Goal: Task Accomplishment & Management: Manage account settings

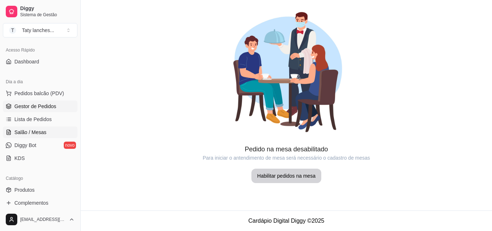
scroll to position [36, 0]
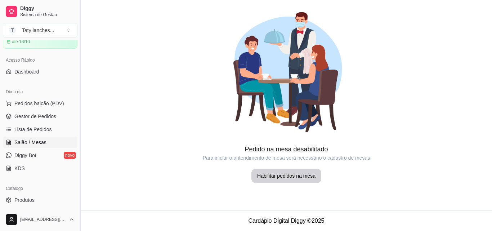
drag, startPoint x: 30, startPoint y: 111, endPoint x: 120, endPoint y: 87, distance: 92.7
click at [120, 87] on div at bounding box center [286, 72] width 411 height 144
click at [44, 103] on span "Pedidos balcão (PDV)" at bounding box center [39, 103] width 50 height 7
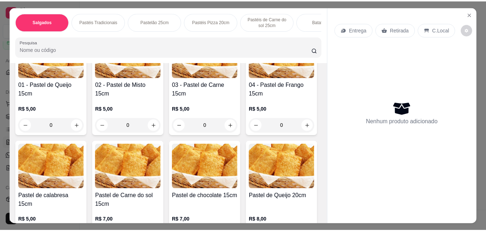
scroll to position [180, 0]
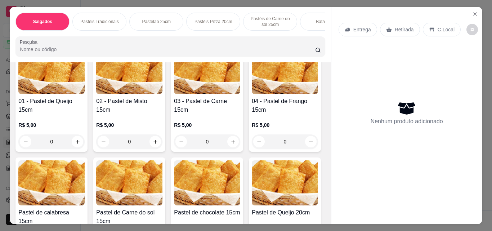
click at [228, 143] on div "0" at bounding box center [207, 141] width 66 height 14
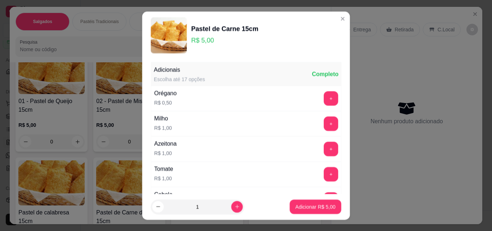
click at [228, 143] on div "Azeitona R$ 1,00 +" at bounding box center [246, 148] width 190 height 25
click at [234, 204] on icon "increase-product-quantity" at bounding box center [236, 206] width 5 height 5
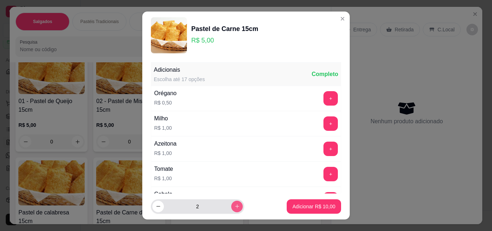
click at [234, 204] on icon "increase-product-quantity" at bounding box center [236, 205] width 5 height 5
click at [231, 203] on button "increase-product-quantity" at bounding box center [236, 205] width 11 height 11
type input "4"
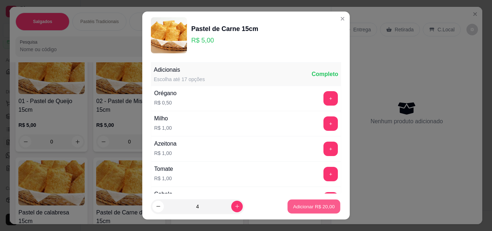
click at [299, 205] on p "Adicionar R$ 20,00" at bounding box center [314, 206] width 42 height 7
type input "4"
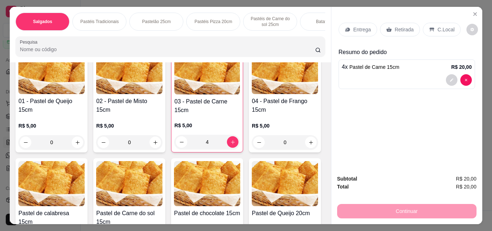
click at [437, 26] on p "C.Local" at bounding box center [445, 29] width 17 height 7
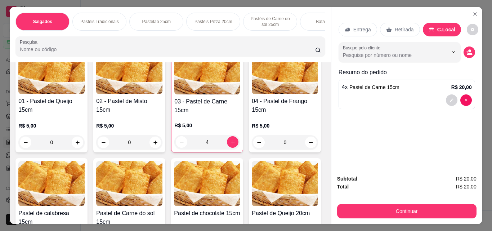
click at [394, 29] on p "Retirada" at bounding box center [403, 29] width 19 height 7
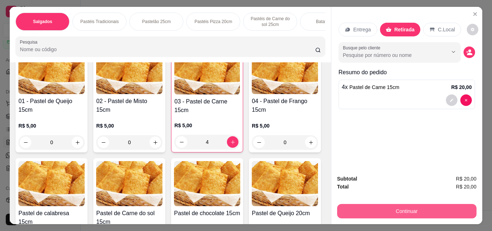
click at [425, 206] on button "Continuar" at bounding box center [406, 211] width 139 height 14
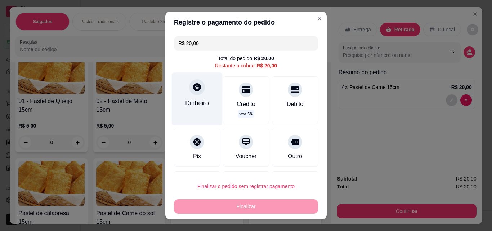
click at [204, 105] on div "Dinheiro" at bounding box center [197, 102] width 24 height 9
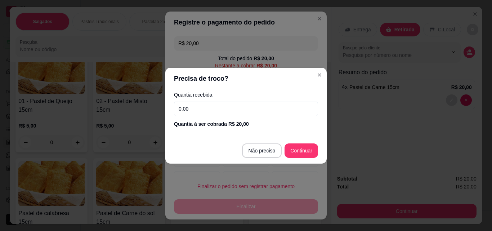
click at [215, 108] on input "0,00" at bounding box center [246, 108] width 144 height 14
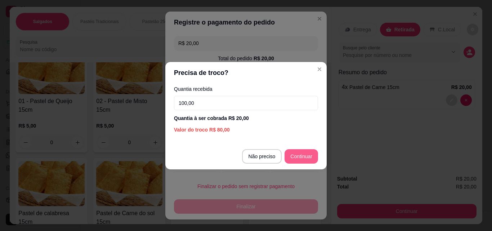
type input "100,00"
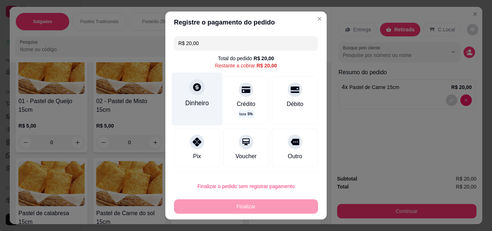
click at [192, 91] on icon at bounding box center [196, 86] width 9 height 9
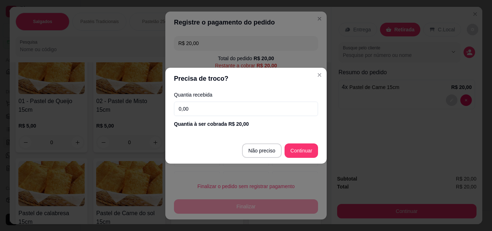
click at [218, 104] on input "0,00" at bounding box center [246, 108] width 144 height 14
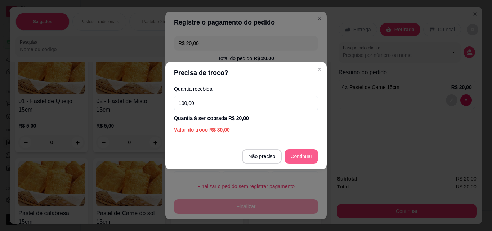
type input "100,00"
type input "R$ 0,00"
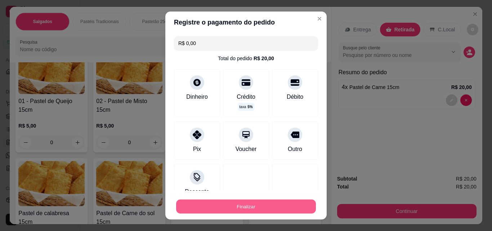
click at [294, 202] on button "Finalizar" at bounding box center [246, 206] width 140 height 14
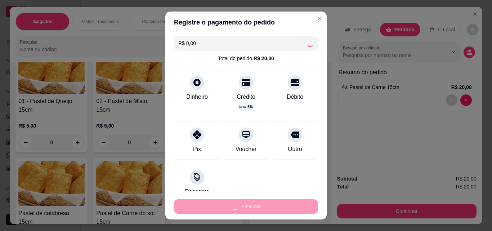
type input "0"
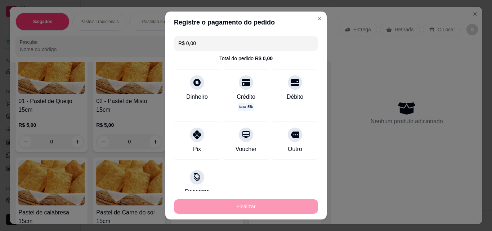
type input "-R$ 20,00"
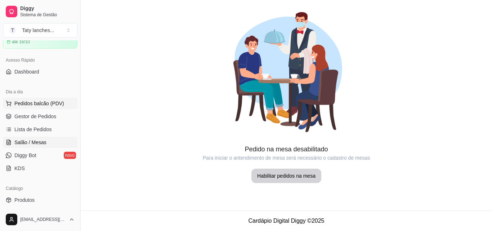
click at [54, 101] on span "Pedidos balcão (PDV)" at bounding box center [39, 103] width 50 height 7
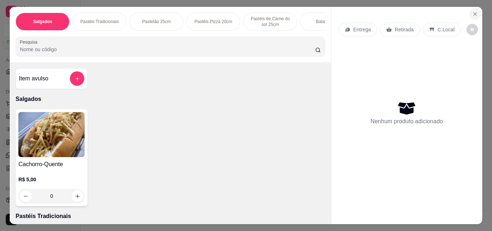
click at [472, 11] on icon "Close" at bounding box center [475, 14] width 6 height 6
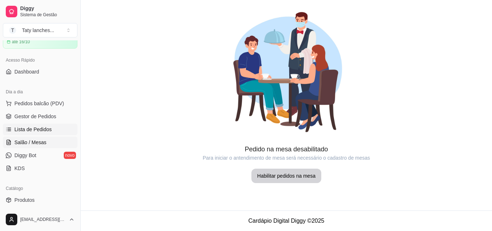
click at [49, 129] on span "Lista de Pedidos" at bounding box center [32, 129] width 37 height 7
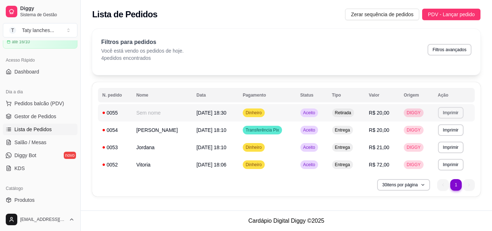
click at [451, 116] on button "Imprimir" at bounding box center [451, 113] width 26 height 12
click at [439, 138] on button "Impressora" at bounding box center [435, 137] width 50 height 11
click at [160, 113] on td "Sem nome" at bounding box center [162, 112] width 60 height 17
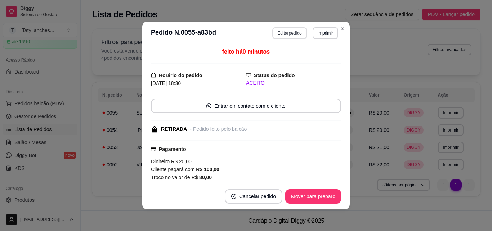
click at [289, 31] on button "Editar pedido" at bounding box center [289, 33] width 34 height 12
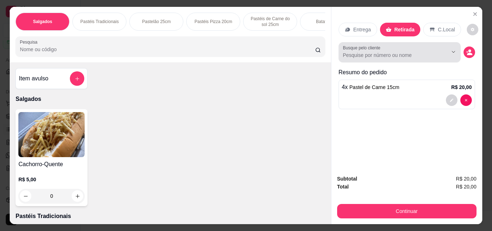
click at [391, 54] on input "Busque pelo cliente" at bounding box center [389, 54] width 93 height 7
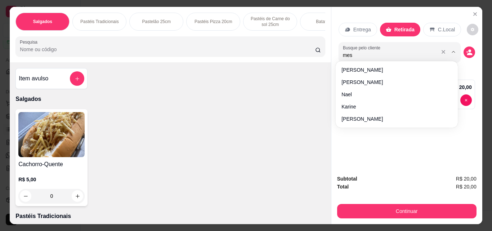
type input "mesa"
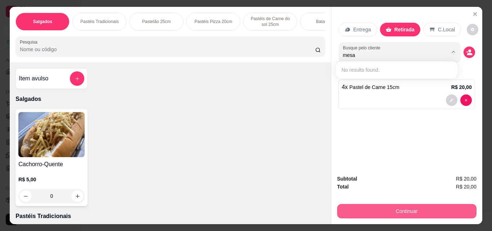
click at [406, 210] on button "Continuar" at bounding box center [406, 211] width 139 height 14
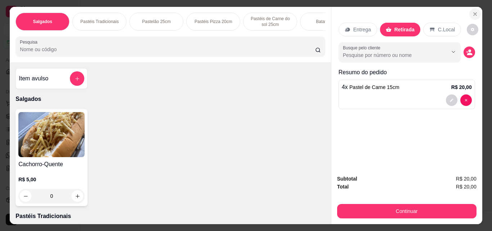
click at [473, 12] on icon "Close" at bounding box center [475, 14] width 6 height 6
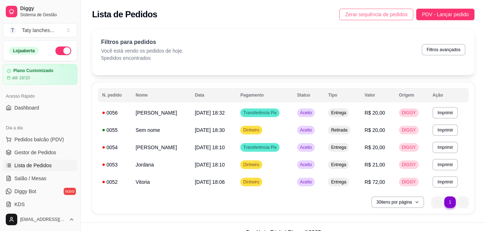
click at [369, 12] on span "Zerar sequência de pedidos" at bounding box center [376, 14] width 63 height 8
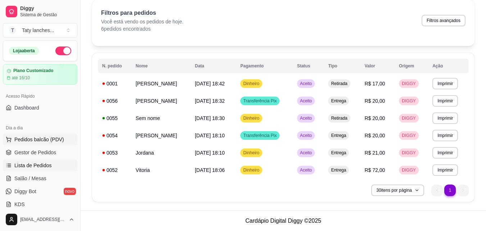
click at [45, 138] on span "Pedidos balcão (PDV)" at bounding box center [39, 139] width 50 height 7
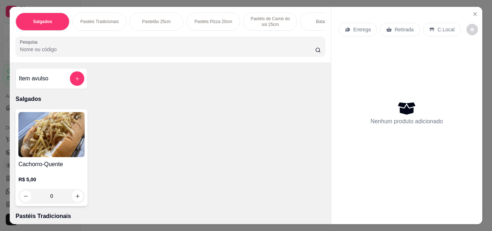
click at [105, 19] on p "Pastéis Tradicionais" at bounding box center [99, 22] width 39 height 6
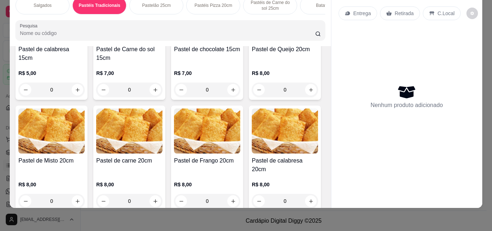
scroll to position [329, 0]
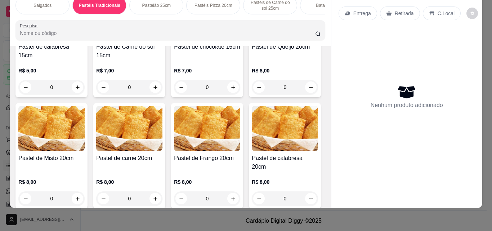
click at [85, 191] on div "0" at bounding box center [51, 198] width 66 height 14
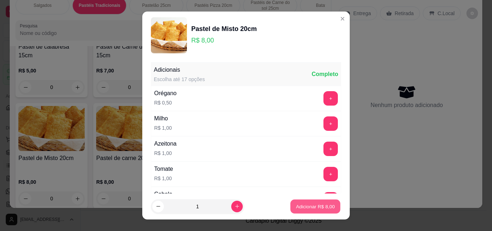
click at [304, 206] on p "Adicionar R$ 8,00" at bounding box center [314, 206] width 39 height 7
type input "1"
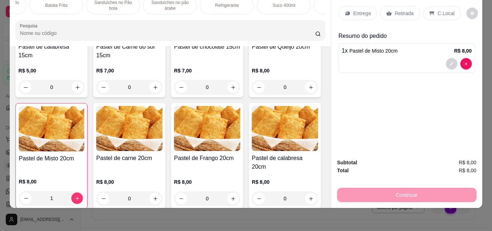
scroll to position [0, 313]
click at [172, 3] on p "Refrigerante" at bounding box center [184, 6] width 24 height 6
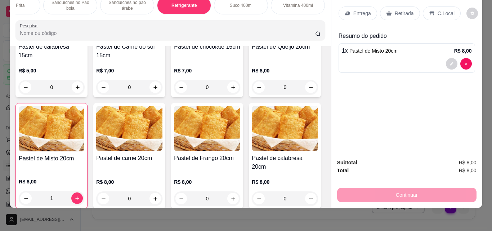
scroll to position [1884, 0]
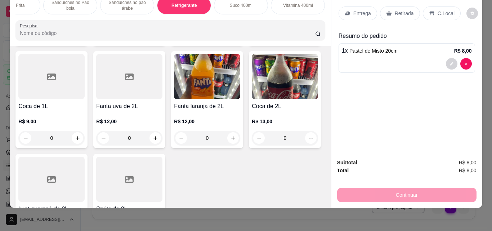
type input "1"
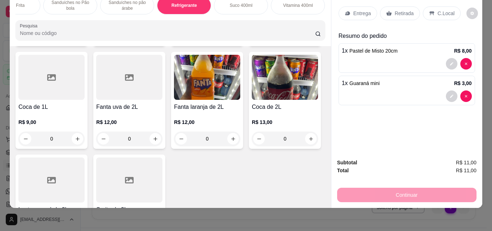
click at [438, 10] on p "C.Local" at bounding box center [445, 13] width 17 height 7
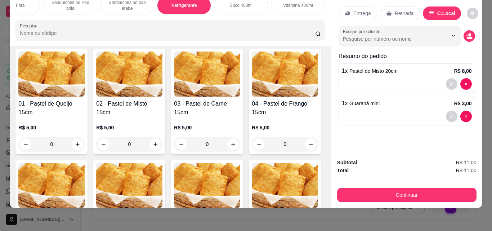
scroll to position [0, 0]
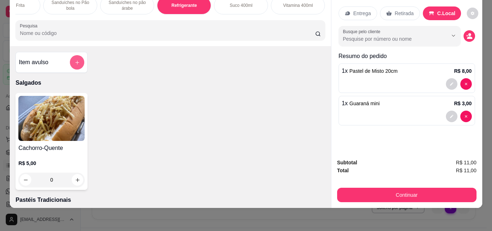
click at [76, 63] on icon "add-separate-item" at bounding box center [76, 62] width 5 height 5
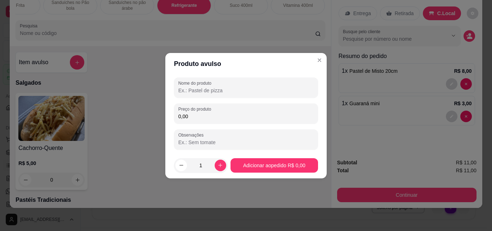
click at [190, 92] on input "Nome do produto" at bounding box center [245, 90] width 135 height 7
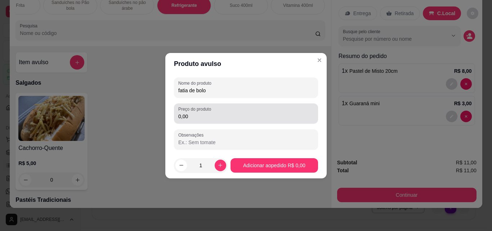
type input "fatia de bolo"
click at [190, 120] on div "0,00" at bounding box center [245, 113] width 135 height 14
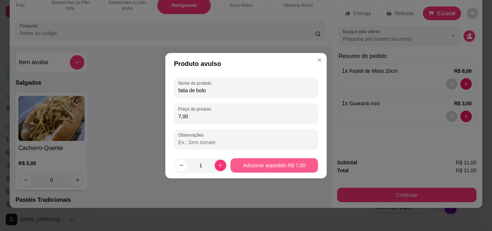
type input "7,00"
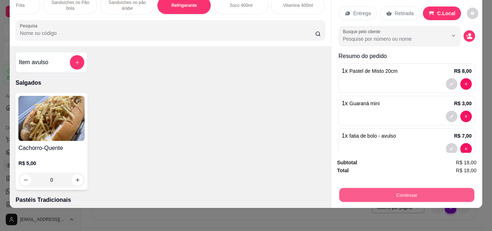
click at [402, 188] on button "Continuar" at bounding box center [406, 195] width 135 height 14
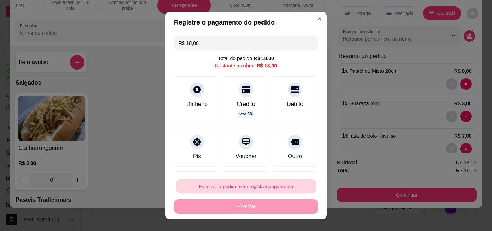
click at [279, 186] on button "Finalizar o pedido sem registrar pagamento" at bounding box center [246, 186] width 140 height 14
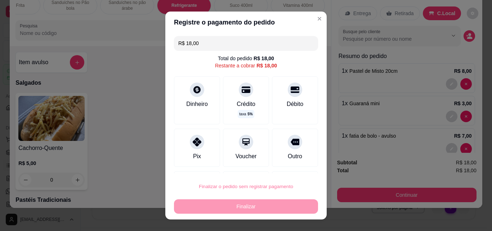
click at [294, 165] on button "Confirmar" at bounding box center [287, 165] width 27 height 11
type input "0"
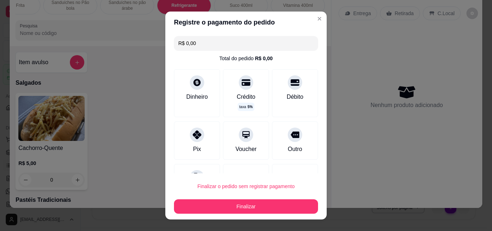
type input "R$ 0,00"
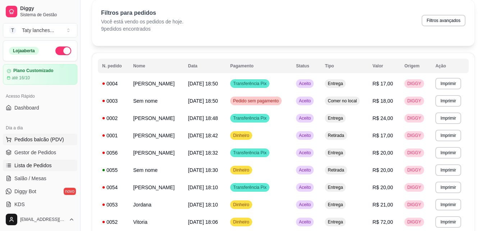
click at [63, 141] on button "Pedidos balcão (PDV)" at bounding box center [40, 140] width 74 height 12
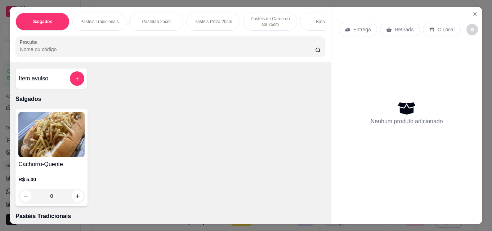
click at [154, 19] on p "Pastelão 25cm" at bounding box center [156, 22] width 28 height 6
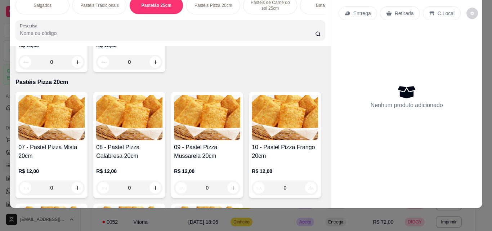
click at [73, 69] on div "0" at bounding box center [51, 62] width 66 height 14
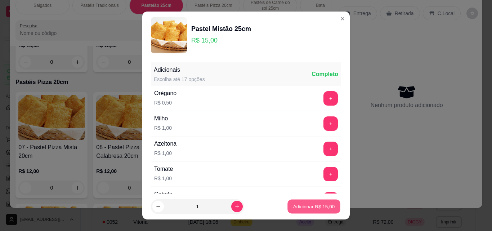
click at [310, 206] on p "Adicionar R$ 15,00" at bounding box center [314, 206] width 42 height 7
type input "1"
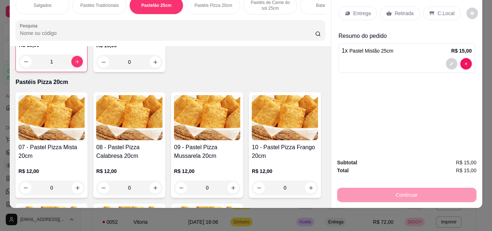
click at [108, 4] on div "Pastéis Tradicionais" at bounding box center [99, 5] width 54 height 18
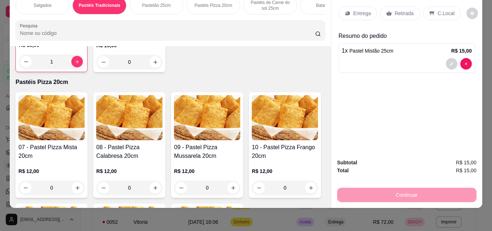
scroll to position [149, 0]
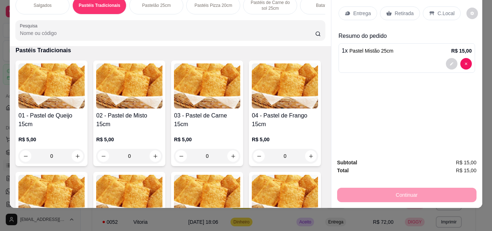
click at [153, 155] on div "0" at bounding box center [129, 156] width 66 height 14
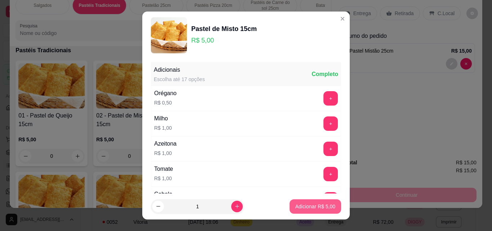
click at [302, 208] on p "Adicionar R$ 5,00" at bounding box center [315, 206] width 40 height 7
type input "1"
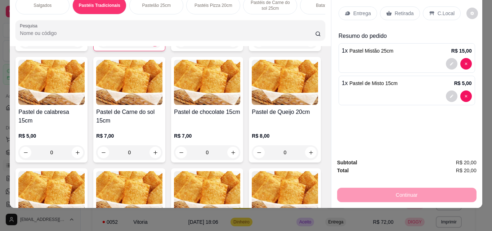
scroll to position [279, 0]
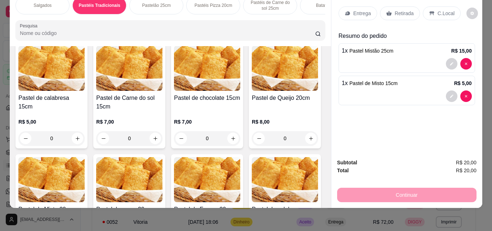
click at [252, 34] on div "0" at bounding box center [285, 27] width 66 height 14
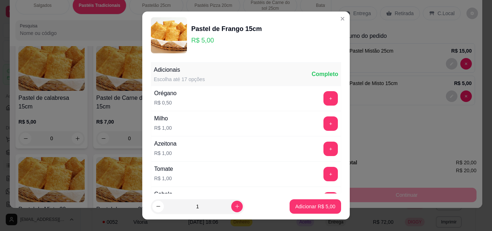
click at [203, 193] on footer "1 Adicionar R$ 5,00" at bounding box center [245, 206] width 207 height 26
click at [297, 209] on p "Adicionar R$ 5,00" at bounding box center [314, 206] width 39 height 7
type input "1"
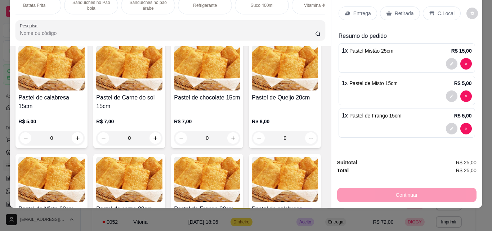
scroll to position [0, 308]
click at [401, 10] on p "Retirada" at bounding box center [403, 13] width 19 height 7
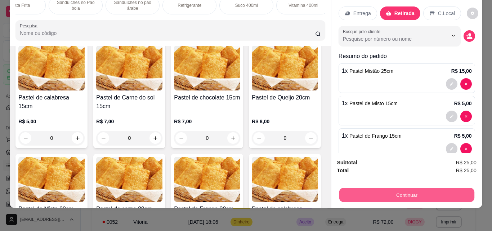
click at [383, 193] on button "Continuar" at bounding box center [406, 195] width 135 height 14
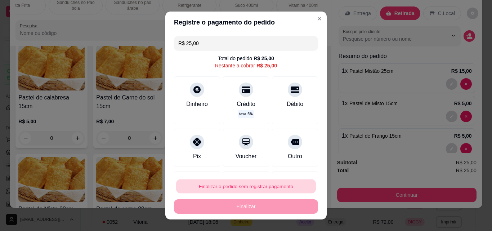
click at [263, 185] on button "Finalizar o pedido sem registrar pagamento" at bounding box center [246, 186] width 140 height 14
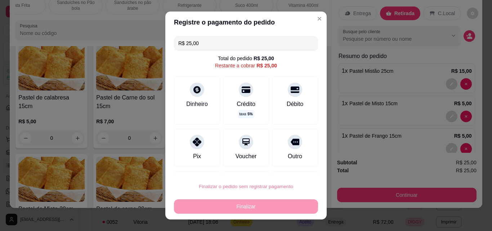
click at [286, 164] on button "Confirmar" at bounding box center [287, 165] width 26 height 11
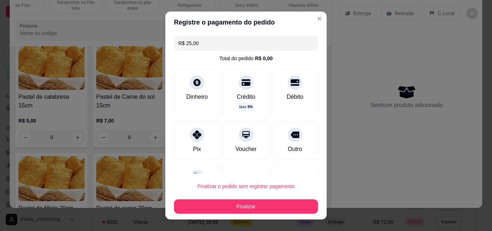
type input "0"
type input "R$ 0,00"
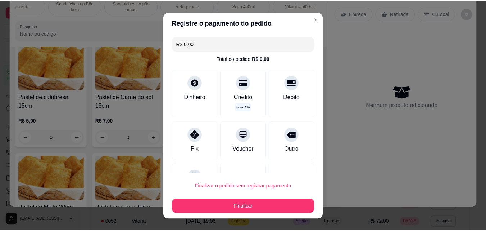
scroll to position [278, 0]
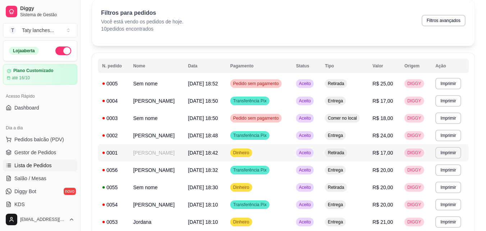
click at [286, 161] on td "Dinheiro" at bounding box center [259, 152] width 66 height 17
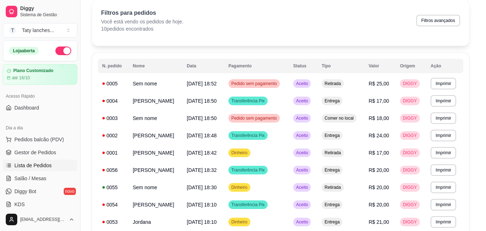
click at [286, 149] on button "Enviar link de avaliação" at bounding box center [243, 144] width 188 height 14
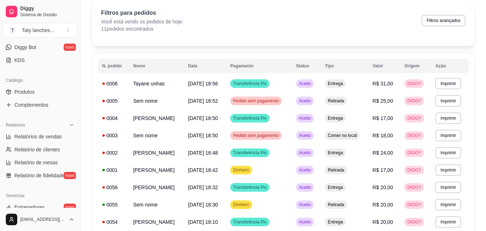
scroll to position [141, 0]
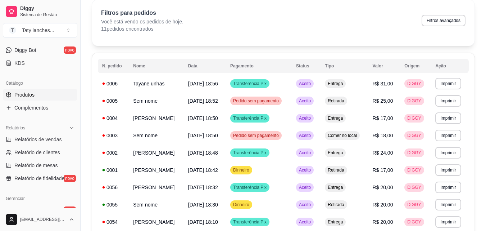
click at [44, 90] on link "Produtos" at bounding box center [40, 95] width 74 height 12
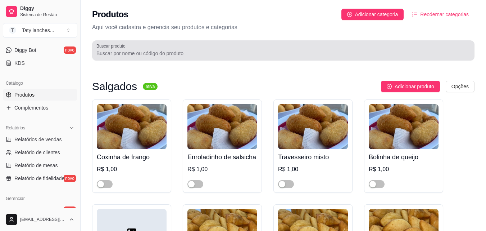
click at [226, 49] on div at bounding box center [283, 50] width 374 height 14
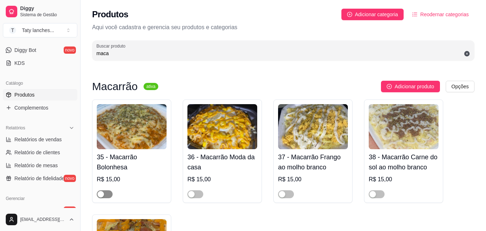
type input "maca"
click at [105, 190] on span "button" at bounding box center [105, 194] width 16 height 8
click at [195, 192] on button "button" at bounding box center [196, 194] width 16 height 8
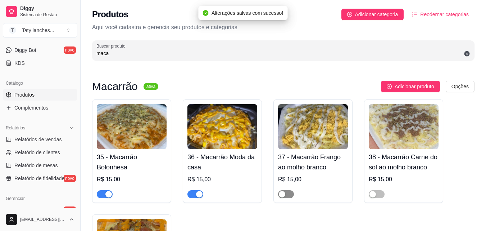
click at [286, 195] on button "button" at bounding box center [286, 194] width 16 height 8
click at [378, 196] on span "button" at bounding box center [377, 194] width 16 height 8
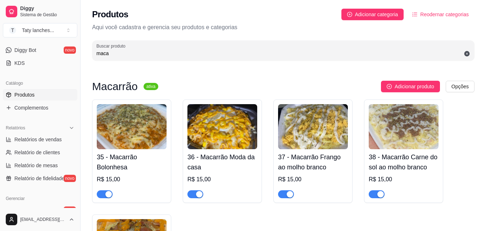
scroll to position [124, 0]
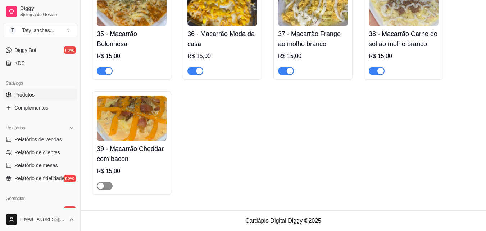
click at [101, 189] on div "button" at bounding box center [101, 185] width 6 height 6
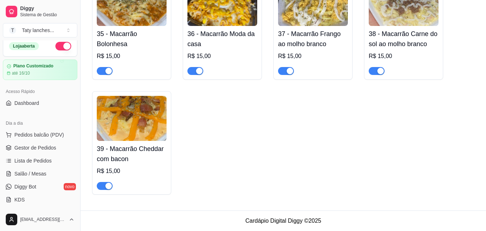
scroll to position [0, 0]
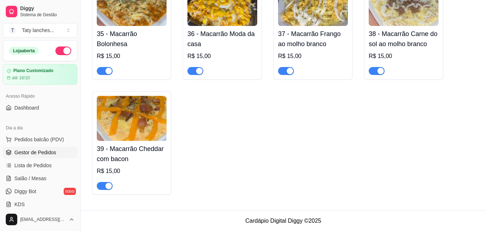
click at [61, 149] on link "Gestor de Pedidos" at bounding box center [40, 152] width 74 height 12
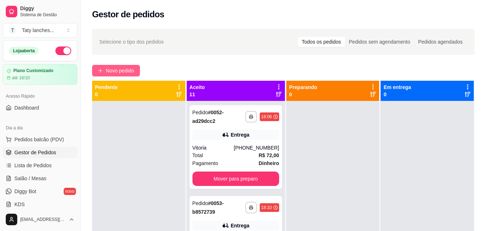
click at [114, 74] on span "Novo pedido" at bounding box center [120, 71] width 28 height 8
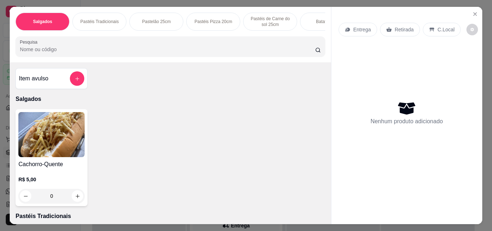
click at [268, 18] on p "Pastéis de Carne do sol 25cm" at bounding box center [270, 22] width 42 height 12
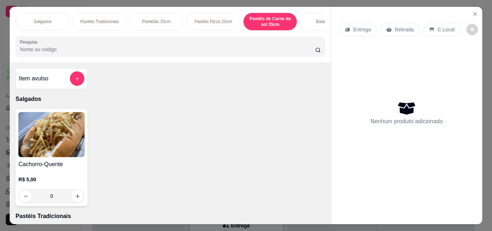
scroll to position [19, 0]
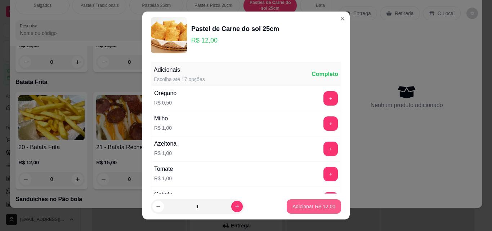
click at [298, 210] on footer "1 Adicionar R$ 12,00" at bounding box center [245, 206] width 207 height 26
click at [299, 202] on button "Adicionar R$ 12,00" at bounding box center [313, 206] width 53 height 14
type input "1"
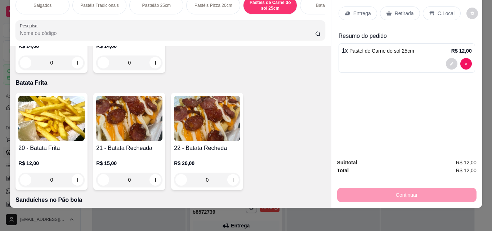
scroll to position [0, 271]
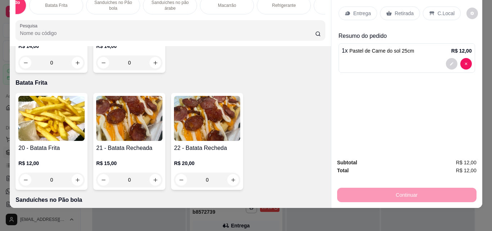
click at [244, 0] on div "Macarrão" at bounding box center [227, 5] width 54 height 18
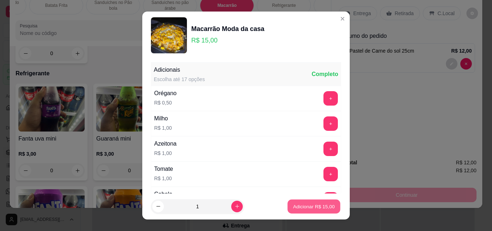
click at [301, 203] on p "Adicionar R$ 15,00" at bounding box center [314, 206] width 42 height 7
type input "1"
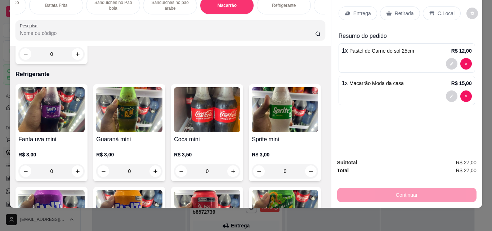
click at [387, 11] on icon at bounding box center [388, 13] width 5 height 5
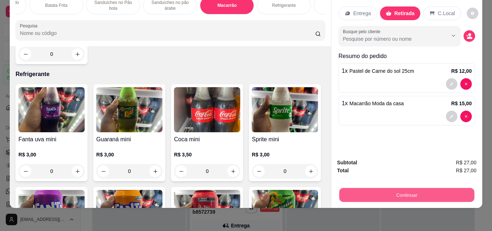
click at [378, 188] on button "Continuar" at bounding box center [406, 195] width 135 height 14
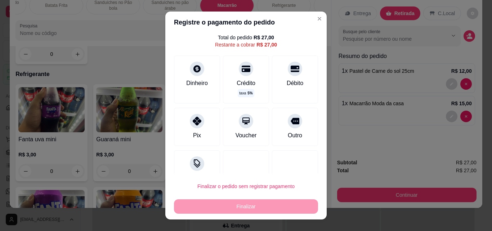
scroll to position [39, 0]
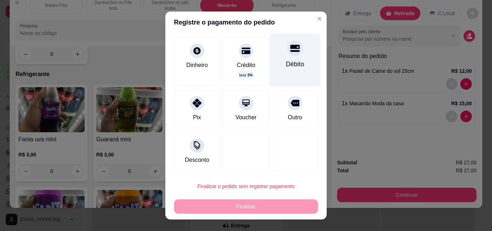
click at [286, 64] on div "Débito" at bounding box center [295, 63] width 18 height 9
type input "R$ 0,00"
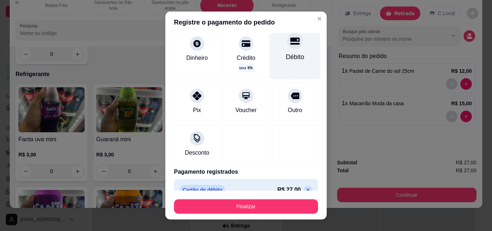
scroll to position [32, 0]
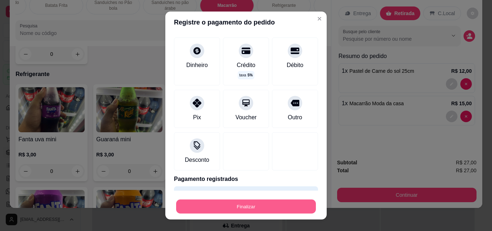
click at [284, 208] on button "Finalizar" at bounding box center [246, 206] width 140 height 14
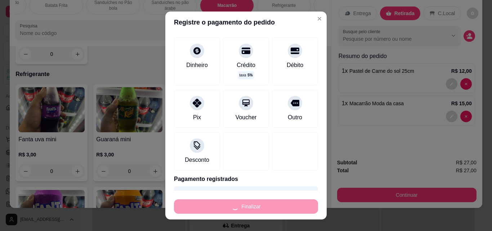
type input "0"
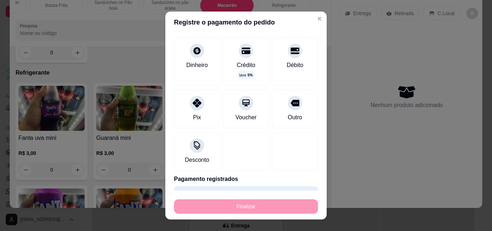
type input "-R$ 27,00"
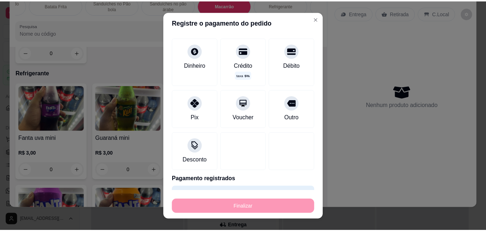
scroll to position [1884, 0]
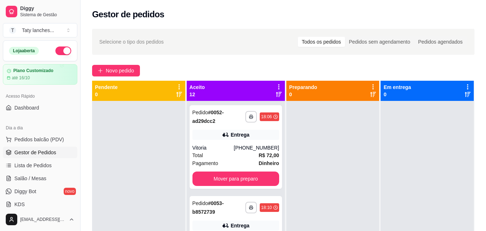
click at [286, 208] on div at bounding box center [332, 216] width 93 height 231
click at [239, 181] on button "Mover para preparo" at bounding box center [236, 178] width 87 height 14
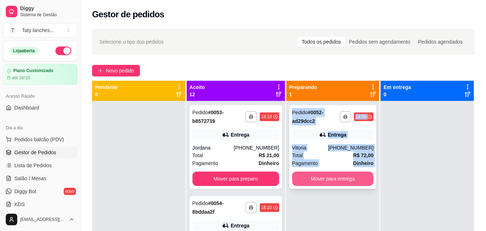
click at [312, 182] on button "Mover para entrega" at bounding box center [333, 178] width 82 height 14
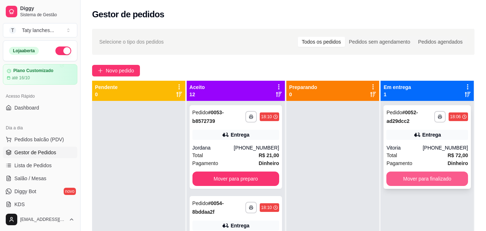
click at [402, 176] on button "Mover para finalizado" at bounding box center [428, 178] width 82 height 14
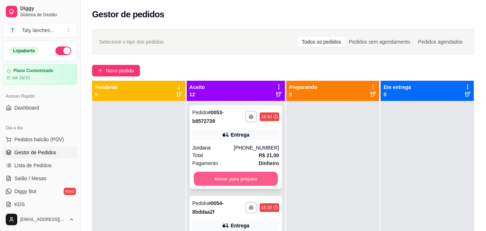
click at [234, 180] on button "Mover para preparo" at bounding box center [236, 179] width 84 height 14
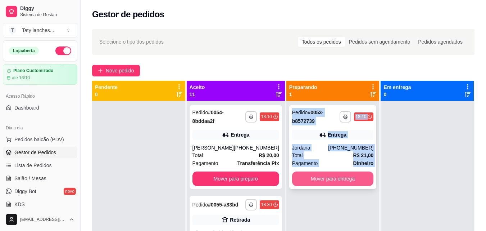
click at [341, 176] on button "Mover para entrega" at bounding box center [333, 178] width 82 height 14
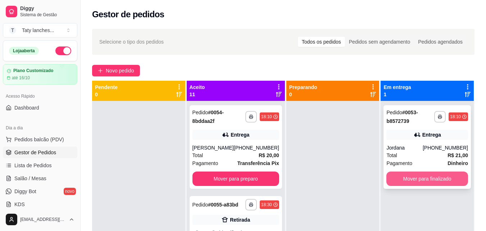
click at [428, 178] on button "Mover para finalizado" at bounding box center [428, 178] width 82 height 14
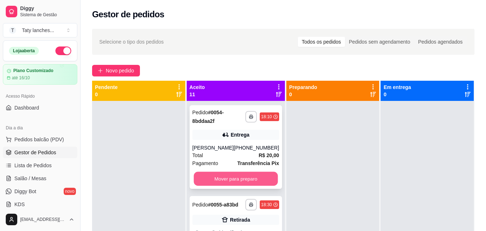
click at [252, 179] on button "Mover para preparo" at bounding box center [236, 179] width 84 height 14
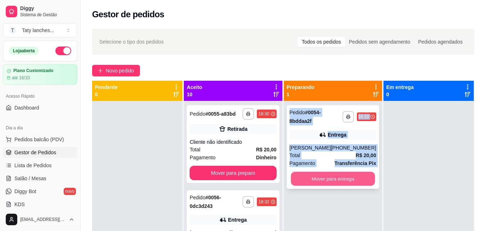
click at [322, 179] on button "Mover para entrega" at bounding box center [333, 179] width 84 height 14
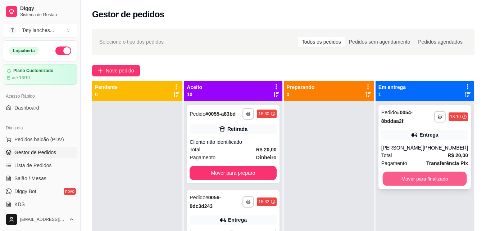
click at [417, 180] on button "Mover para finalizado" at bounding box center [425, 179] width 84 height 14
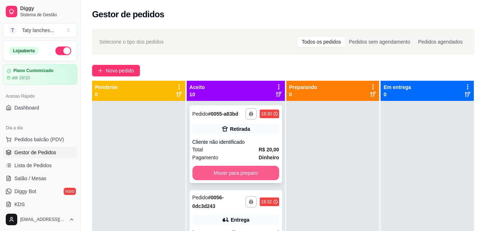
click at [241, 179] on button "Mover para preparo" at bounding box center [236, 173] width 87 height 14
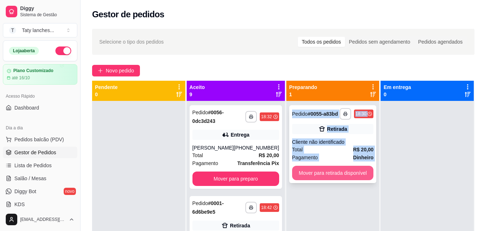
click at [324, 171] on button "Mover para retirada disponível" at bounding box center [333, 173] width 82 height 14
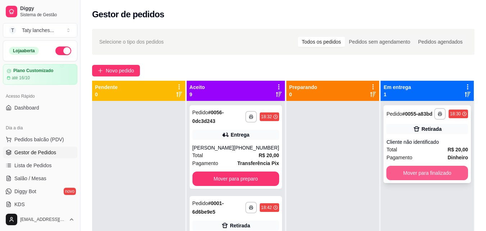
click at [421, 173] on button "Mover para finalizado" at bounding box center [428, 173] width 82 height 14
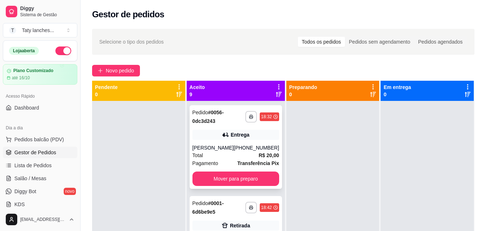
click at [252, 146] on div "[PHONE_NUMBER]" at bounding box center [256, 147] width 45 height 7
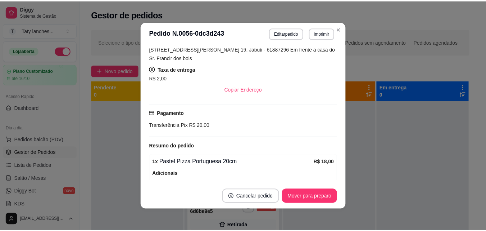
scroll to position [186, 0]
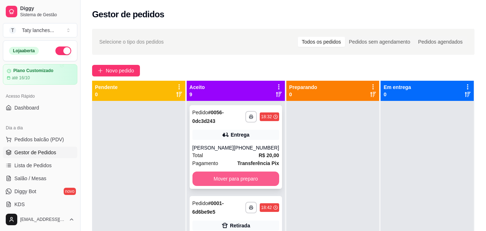
click at [223, 180] on button "Mover para preparo" at bounding box center [236, 178] width 87 height 14
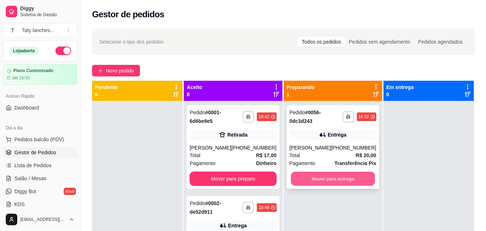
click at [325, 177] on button "Mover para entrega" at bounding box center [333, 179] width 84 height 14
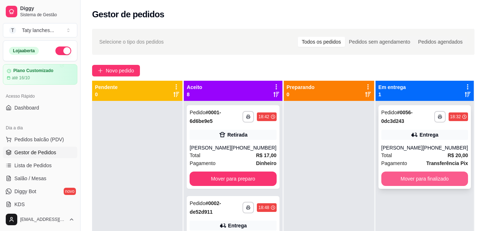
click at [429, 180] on button "Mover para finalizado" at bounding box center [424, 178] width 87 height 14
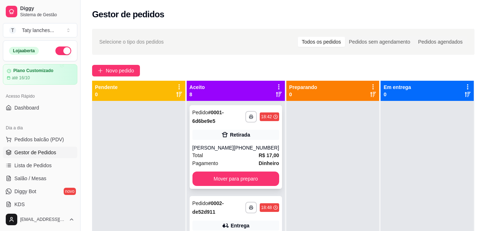
click at [259, 155] on strong "R$ 17,00" at bounding box center [269, 155] width 21 height 6
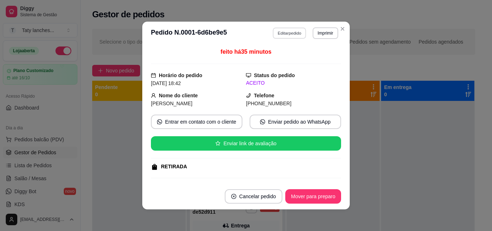
click at [284, 31] on button "Editar pedido" at bounding box center [289, 32] width 33 height 11
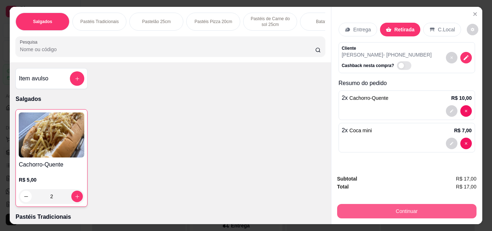
click at [366, 207] on button "Continuar" at bounding box center [406, 211] width 139 height 14
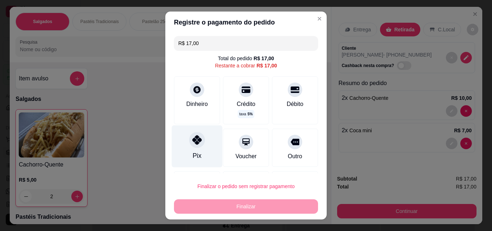
click at [188, 151] on div "Pix" at bounding box center [197, 146] width 51 height 42
type input "R$ 0,00"
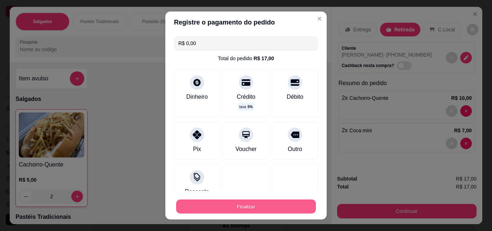
click at [237, 209] on button "Finalizar" at bounding box center [246, 206] width 140 height 14
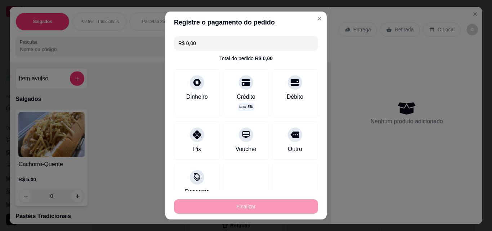
type input "0"
type input "-R$ 17,00"
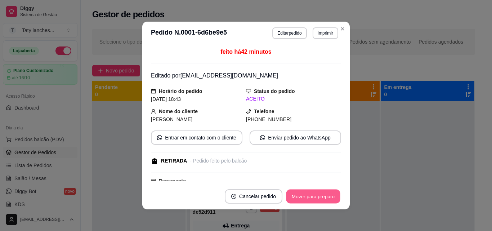
click at [312, 196] on button "Mover para preparo" at bounding box center [313, 196] width 54 height 14
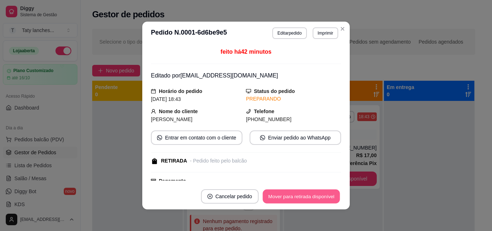
click at [312, 196] on button "Mover para retirada disponível" at bounding box center [300, 196] width 77 height 14
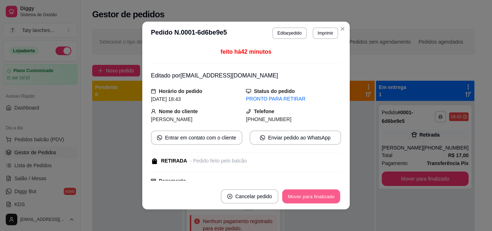
click at [312, 196] on button "Mover para finalizado" at bounding box center [311, 196] width 58 height 14
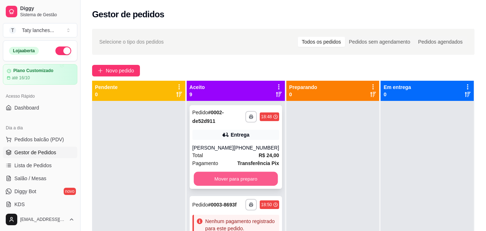
click at [249, 180] on button "Mover para preparo" at bounding box center [236, 179] width 84 height 14
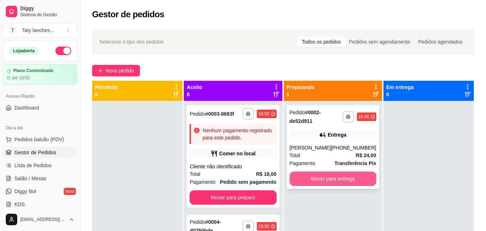
click at [315, 184] on button "Mover para entrega" at bounding box center [333, 178] width 87 height 14
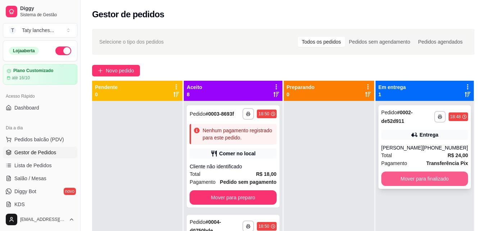
click at [426, 186] on button "Mover para finalizado" at bounding box center [424, 178] width 87 height 14
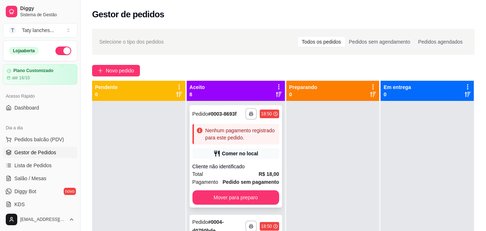
click at [239, 185] on strong "Pedido sem pagamento" at bounding box center [251, 182] width 57 height 6
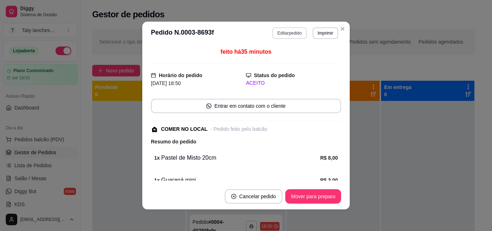
click at [279, 29] on button "Editar pedido" at bounding box center [289, 33] width 34 height 12
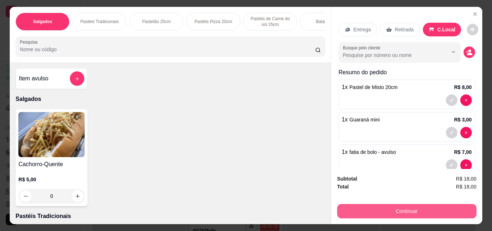
click at [368, 211] on button "Continuar" at bounding box center [406, 211] width 139 height 14
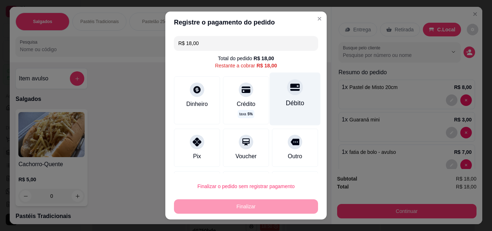
click at [279, 97] on div "Débito" at bounding box center [295, 98] width 51 height 53
type input "R$ 0,00"
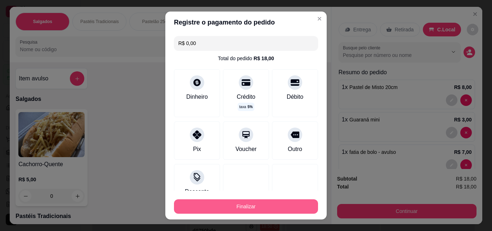
click at [265, 205] on button "Finalizar" at bounding box center [246, 206] width 144 height 14
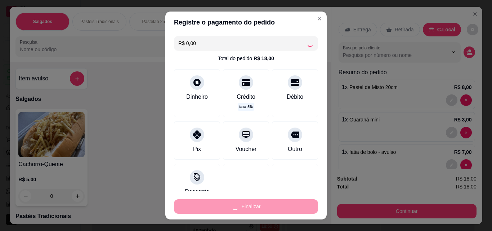
type input "0"
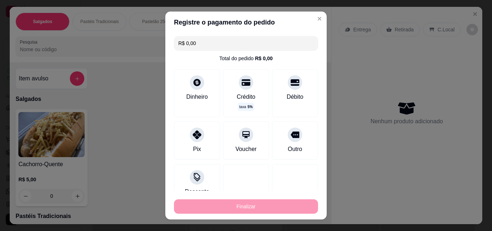
type input "-R$ 18,00"
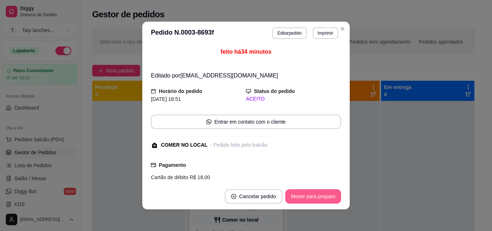
click at [309, 198] on button "Mover para preparo" at bounding box center [313, 196] width 56 height 14
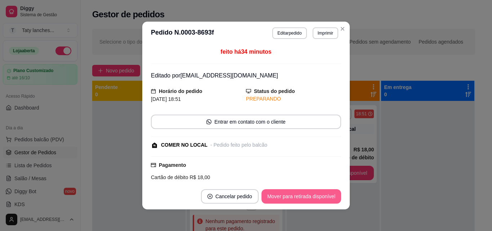
click at [309, 198] on button "Mover para retirada disponível" at bounding box center [301, 196] width 80 height 14
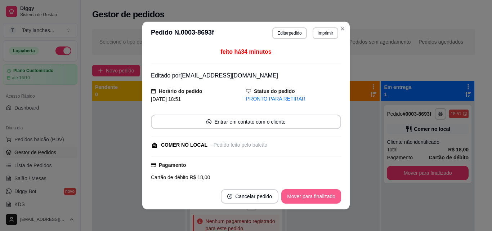
click at [309, 198] on button "Mover para finalizado" at bounding box center [311, 196] width 60 height 14
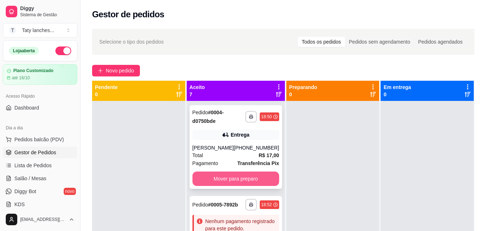
click at [247, 175] on button "Mover para preparo" at bounding box center [236, 178] width 87 height 14
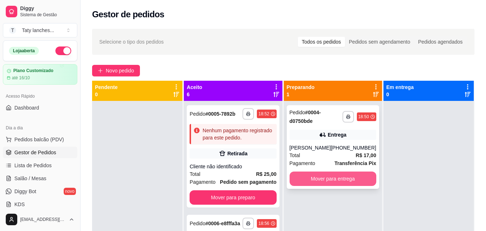
click at [334, 180] on button "Mover para entrega" at bounding box center [333, 178] width 87 height 14
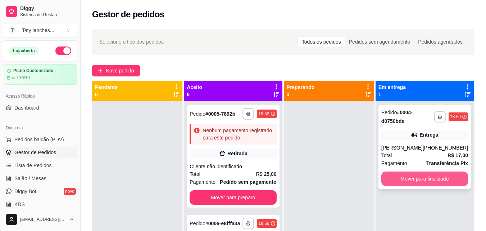
click at [413, 177] on button "Mover para finalizado" at bounding box center [424, 178] width 87 height 14
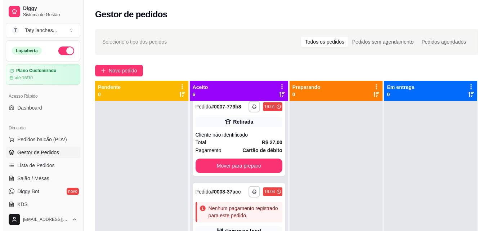
scroll to position [0, 0]
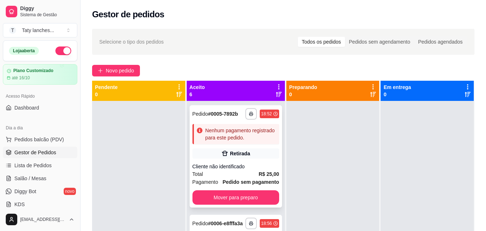
click at [235, 170] on div "Cliente não identificado" at bounding box center [236, 166] width 87 height 7
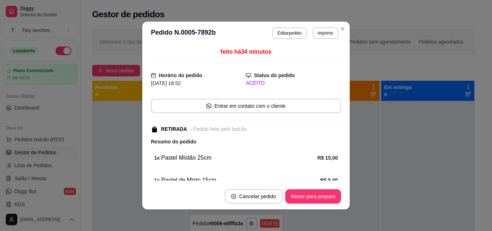
scroll to position [82, 0]
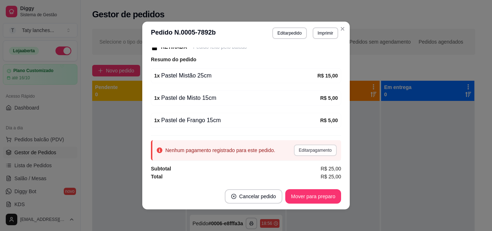
click at [309, 148] on button "Editar pagamento" at bounding box center [315, 150] width 43 height 12
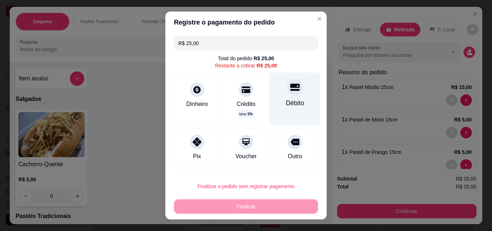
click at [289, 94] on div "Débito" at bounding box center [295, 98] width 51 height 53
type input "R$ 0,00"
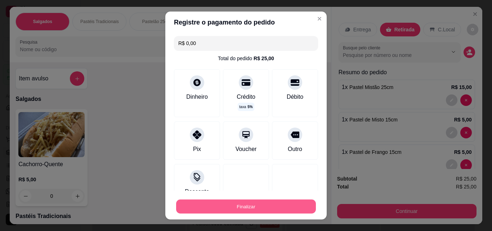
click at [280, 204] on button "Finalizar" at bounding box center [246, 206] width 140 height 14
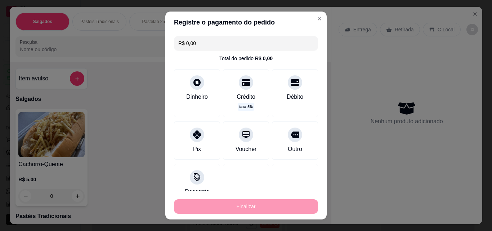
type input "0"
type input "-R$ 25,00"
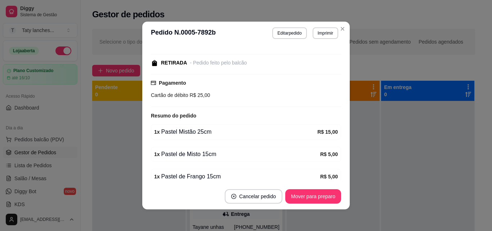
scroll to position [98, 0]
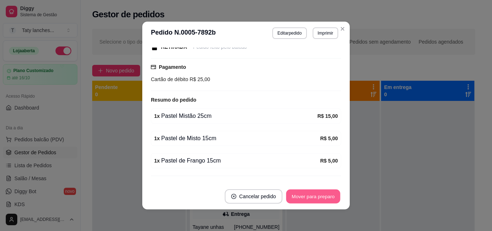
click at [311, 193] on button "Mover para preparo" at bounding box center [313, 196] width 54 height 14
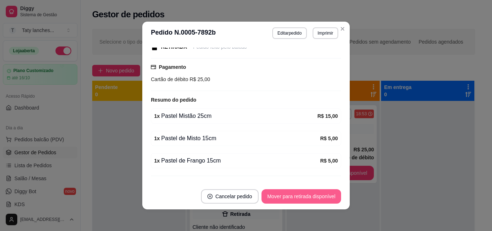
click at [311, 193] on button "Mover para retirada disponível" at bounding box center [301, 196] width 80 height 14
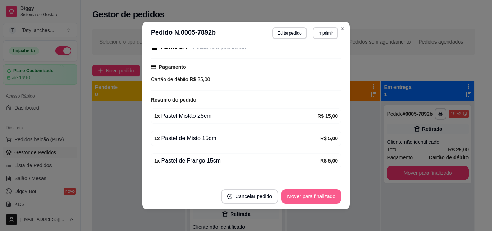
click at [311, 193] on button "Mover para finalizado" at bounding box center [311, 196] width 60 height 14
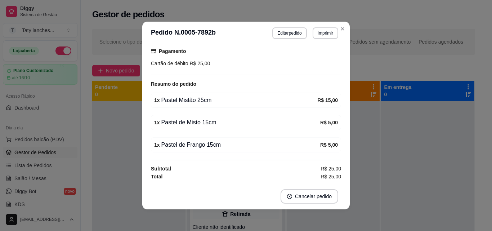
scroll to position [60, 0]
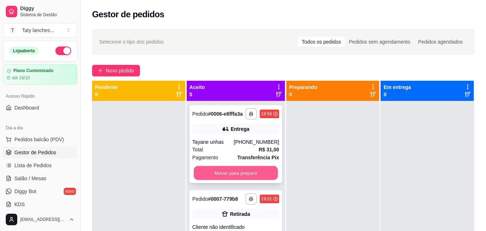
click at [253, 180] on button "Mover para preparo" at bounding box center [236, 173] width 84 height 14
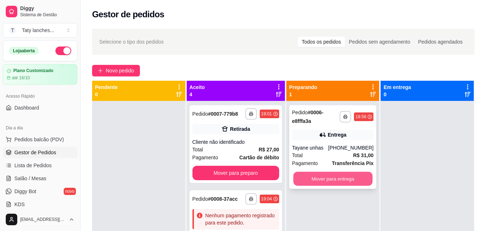
click at [330, 177] on button "Mover para entrega" at bounding box center [332, 179] width 79 height 14
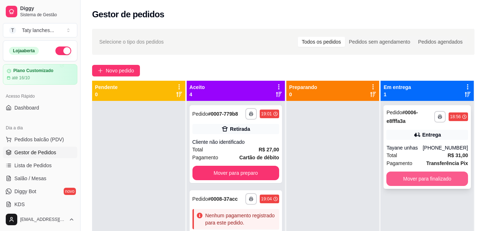
click at [418, 177] on button "Mover para finalizado" at bounding box center [428, 178] width 82 height 14
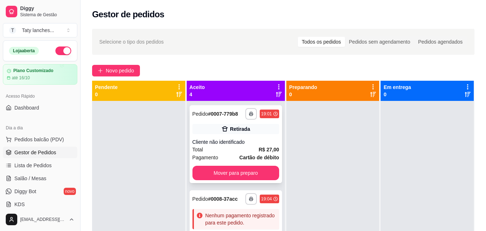
click at [239, 153] on div "Total R$ 27,00" at bounding box center [236, 149] width 87 height 8
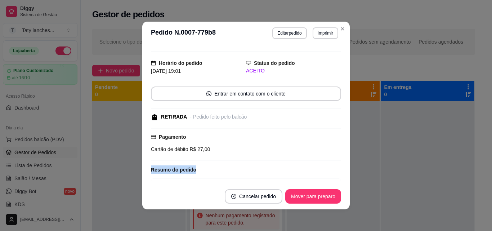
click at [335, 163] on div "feito há 25 minutos Horário do pedido [DATE] 19:01 Status do pedido ACEITO Entr…" at bounding box center [246, 114] width 190 height 133
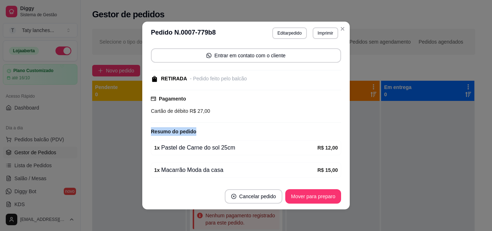
scroll to position [76, 0]
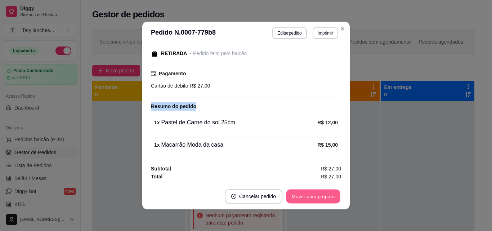
click at [323, 193] on button "Mover para preparo" at bounding box center [313, 196] width 54 height 14
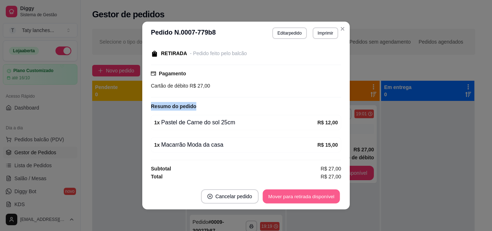
click at [323, 193] on button "Mover para retirada disponível" at bounding box center [300, 196] width 77 height 14
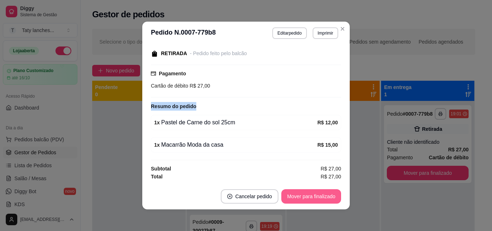
click at [323, 193] on button "Mover para finalizado" at bounding box center [311, 196] width 60 height 14
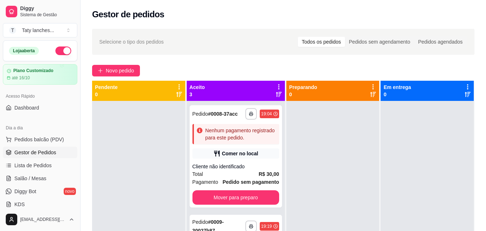
scroll to position [110, 0]
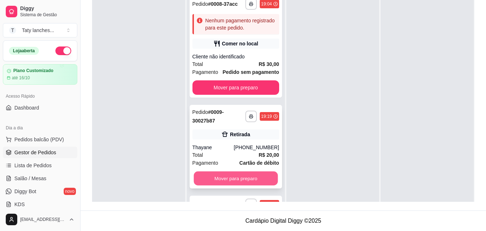
click at [245, 185] on button "Mover para preparo" at bounding box center [236, 178] width 84 height 14
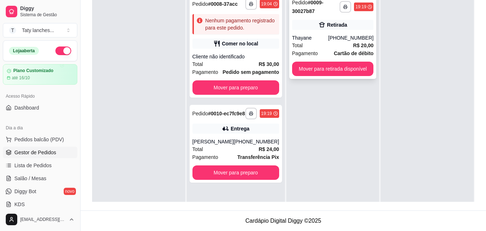
click at [334, 33] on div "**********" at bounding box center [332, 36] width 87 height 83
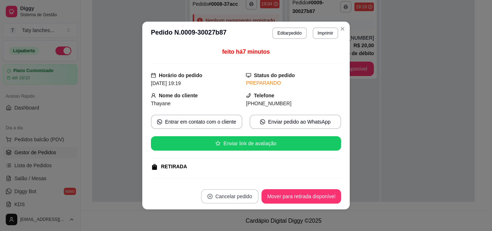
click at [214, 194] on button "Cancelar pedido" at bounding box center [230, 196] width 58 height 14
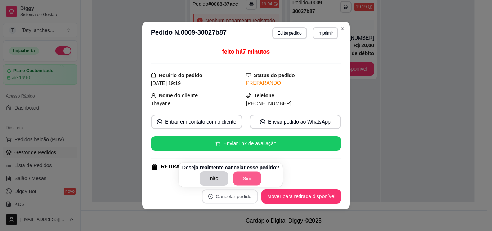
click at [249, 178] on button "Sim" at bounding box center [247, 178] width 28 height 14
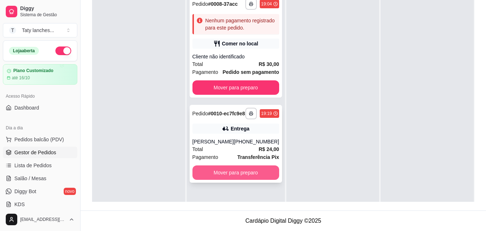
click at [243, 173] on button "Mover para preparo" at bounding box center [236, 172] width 87 height 14
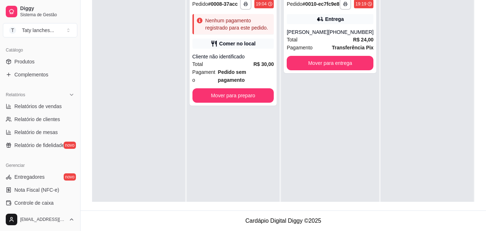
scroll to position [287, 0]
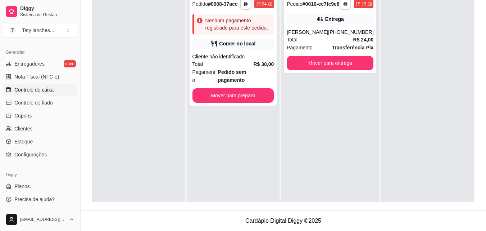
click at [57, 89] on link "Controle de caixa" at bounding box center [40, 90] width 74 height 12
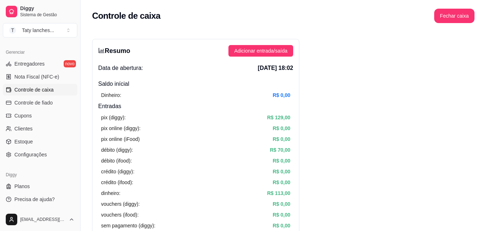
scroll to position [141, 0]
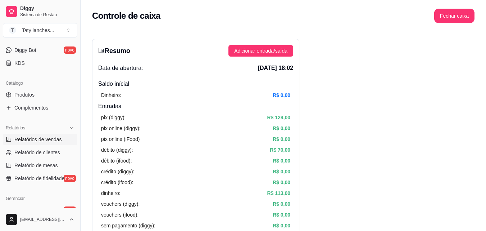
click at [59, 139] on span "Relatórios de vendas" at bounding box center [38, 139] width 48 height 7
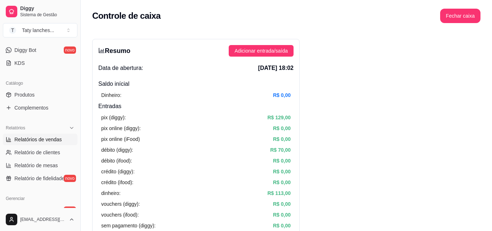
select select "ALL"
select select "0"
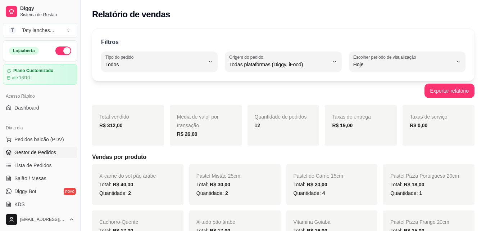
click at [55, 152] on link "Gestor de Pedidos" at bounding box center [40, 152] width 74 height 12
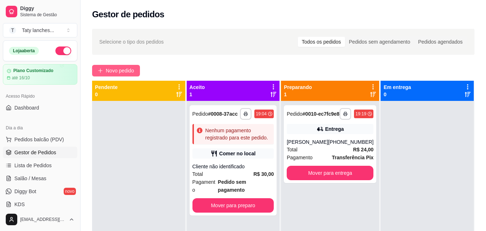
click at [126, 69] on span "Novo pedido" at bounding box center [120, 71] width 28 height 8
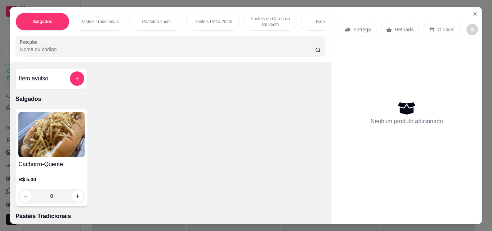
scroll to position [0, 271]
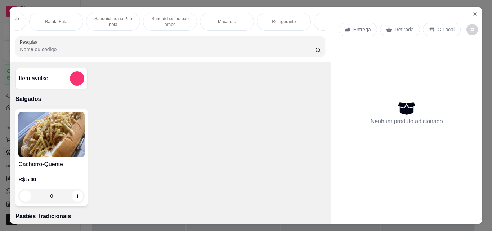
click at [220, 19] on p "Macarrão" at bounding box center [227, 22] width 18 height 6
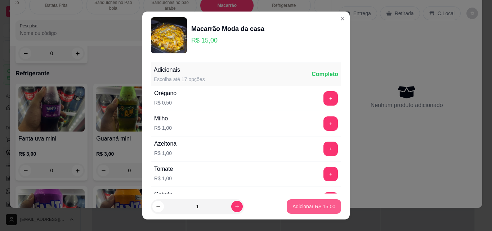
click at [288, 202] on button "Adicionar R$ 15,00" at bounding box center [313, 206] width 54 height 14
type input "1"
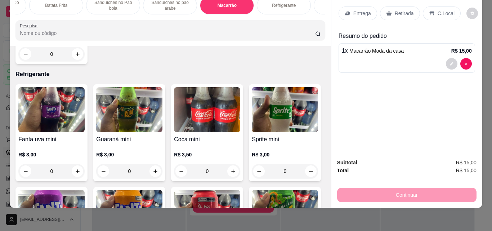
scroll to position [0, 0]
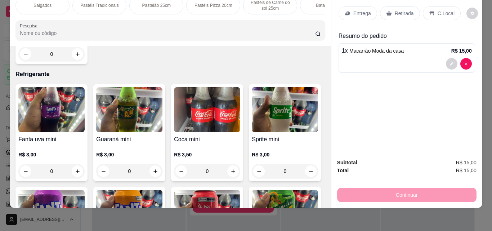
click at [155, 3] on div "Pastelão 25cm" at bounding box center [156, 5] width 54 height 18
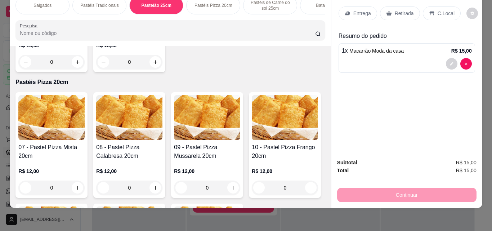
click at [91, 3] on p "Pastéis Tradicionais" at bounding box center [99, 6] width 39 height 6
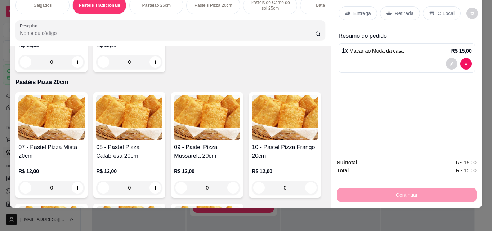
scroll to position [149, 0]
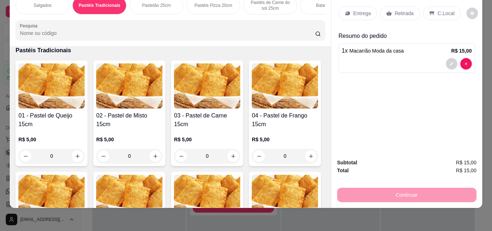
click at [153, 159] on div "0" at bounding box center [129, 156] width 66 height 14
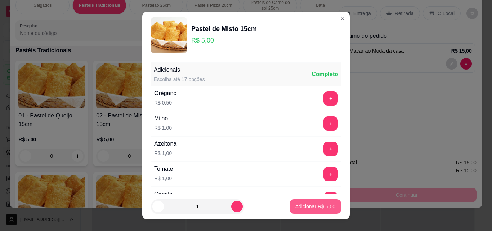
click at [307, 207] on p "Adicionar R$ 5,00" at bounding box center [315, 206] width 40 height 7
type input "1"
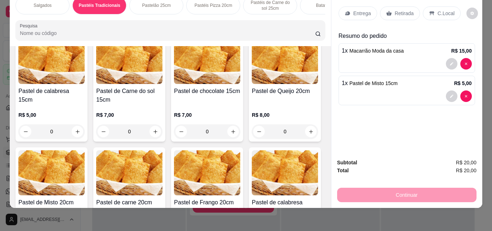
scroll to position [422, 0]
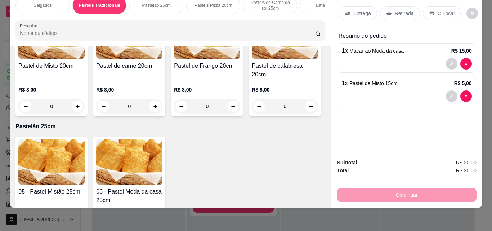
click at [96, 113] on div "0" at bounding box center [129, 106] width 66 height 14
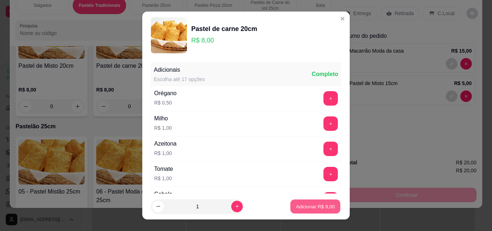
click at [304, 210] on button "Adicionar R$ 8,00" at bounding box center [315, 206] width 50 height 14
type input "1"
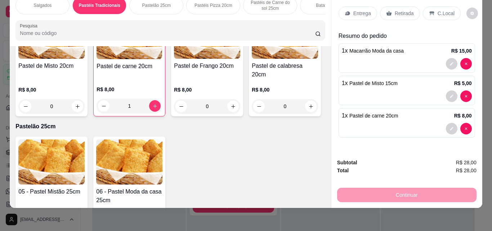
click at [361, 10] on p "Entrega" at bounding box center [362, 13] width 18 height 7
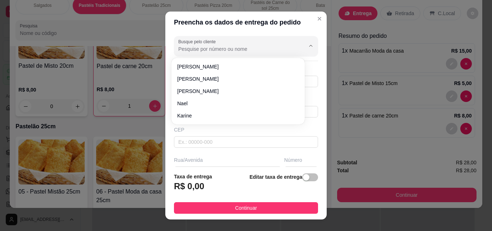
click at [272, 46] on input "Busque pelo cliente" at bounding box center [235, 48] width 115 height 7
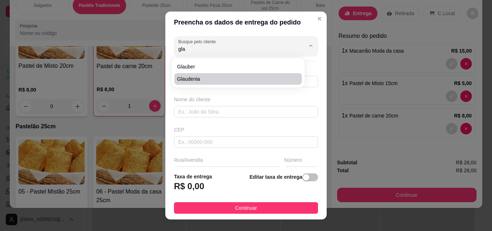
click at [245, 76] on span "Glaudenia" at bounding box center [234, 78] width 114 height 7
type input "Glaudenia"
type input "85992051993"
type input "Glaudenia"
type input "[PERSON_NAME]"
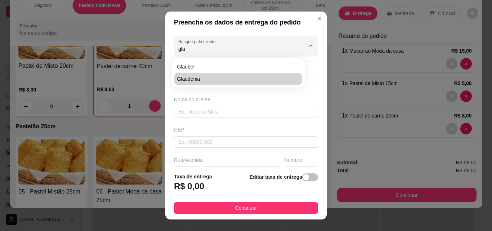
type input "20"
type input "Itaitinga"
type input "Campo do ponte preta"
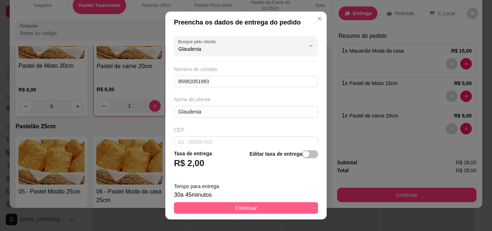
type input "Glaudenia"
click at [267, 211] on button "Continuar" at bounding box center [246, 208] width 144 height 12
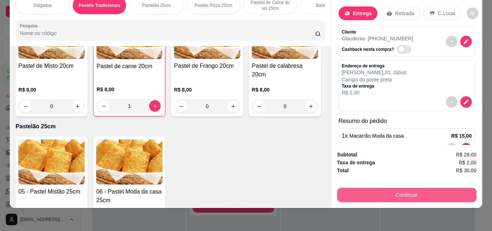
click at [358, 188] on button "Continuar" at bounding box center [406, 195] width 139 height 14
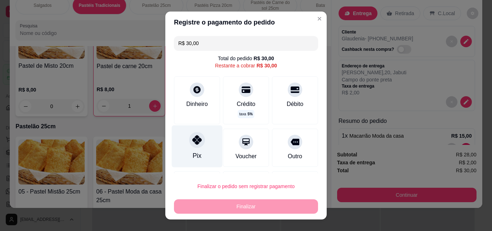
click at [189, 139] on div at bounding box center [197, 140] width 16 height 16
type input "R$ 0,00"
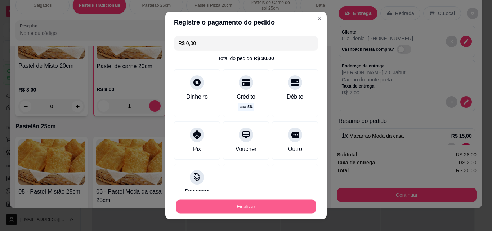
click at [243, 208] on button "Finalizar" at bounding box center [246, 206] width 140 height 14
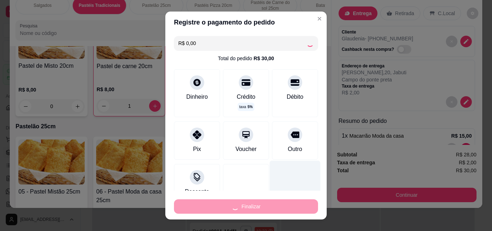
type input "0"
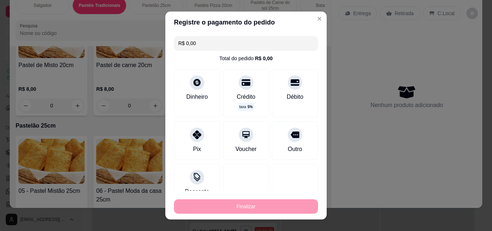
type input "-R$ 30,00"
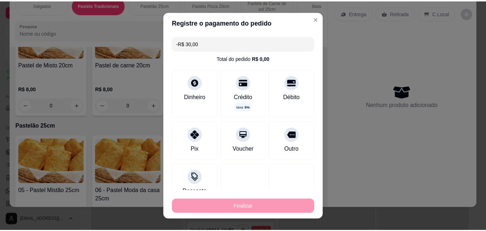
scroll to position [421, 0]
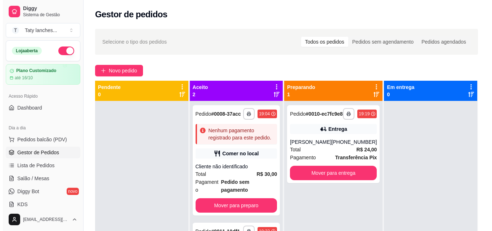
scroll to position [110, 0]
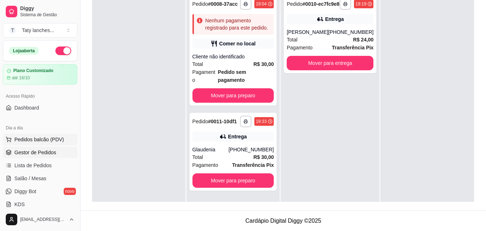
click at [54, 137] on span "Pedidos balcão (PDV)" at bounding box center [39, 139] width 50 height 7
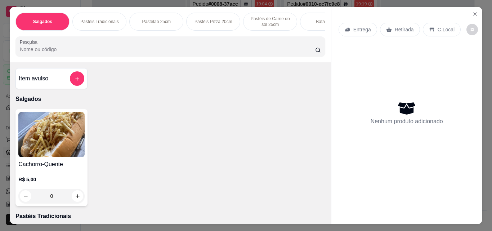
click at [103, 19] on p "Pastéis Tradicionais" at bounding box center [99, 22] width 39 height 6
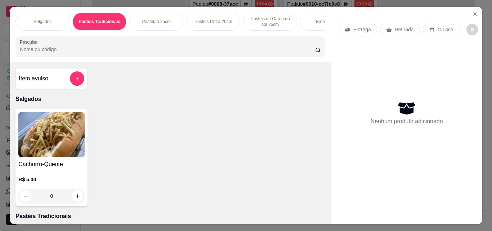
scroll to position [19, 0]
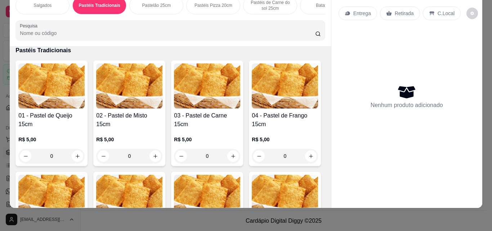
click at [252, 108] on img at bounding box center [285, 85] width 66 height 45
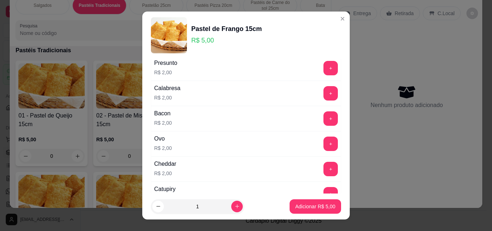
scroll to position [352, 0]
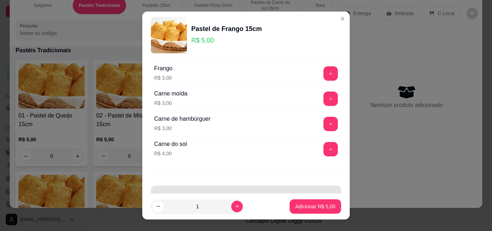
click at [275, 190] on div at bounding box center [245, 195] width 181 height 14
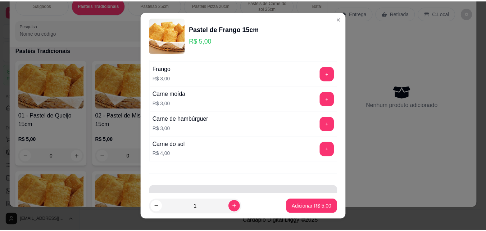
scroll to position [375, 0]
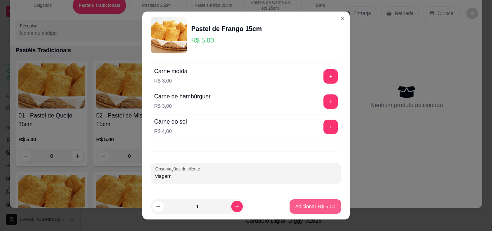
type input "viagem"
click at [311, 208] on p "Adicionar R$ 5,00" at bounding box center [315, 206] width 40 height 7
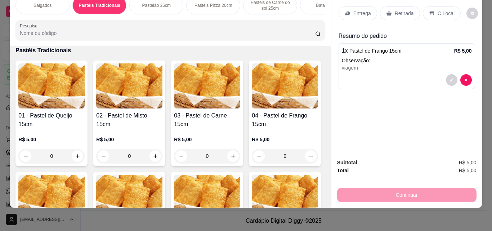
click at [74, 155] on div "0" at bounding box center [51, 156] width 66 height 14
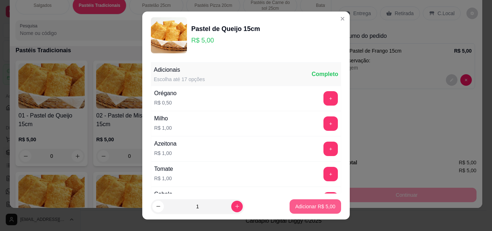
click at [296, 208] on p "Adicionar R$ 5,00" at bounding box center [315, 206] width 40 height 7
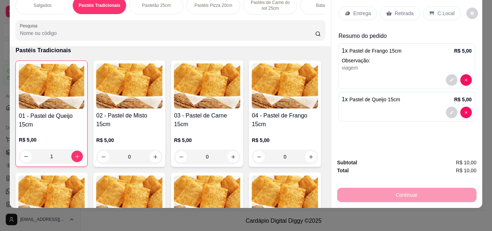
click at [358, 10] on p "Entrega" at bounding box center [362, 13] width 18 height 7
click at [446, 10] on p "C.Local" at bounding box center [445, 13] width 17 height 7
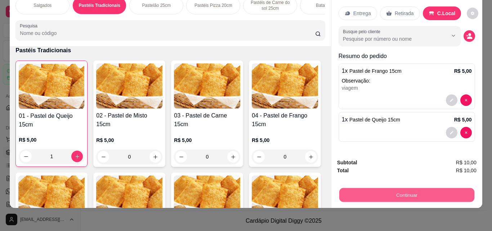
click at [389, 190] on button "Continuar" at bounding box center [406, 195] width 135 height 14
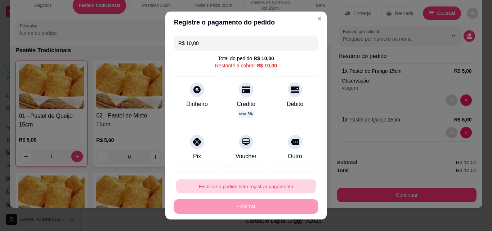
click at [248, 183] on button "Finalizar o pedido sem registrar pagamento" at bounding box center [246, 186] width 140 height 14
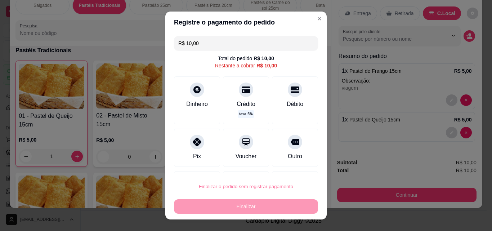
click at [285, 167] on button "Confirmar" at bounding box center [287, 165] width 27 height 11
type input "0"
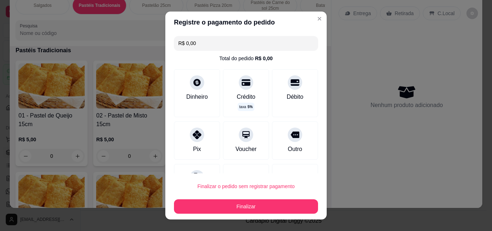
type input "R$ 0,00"
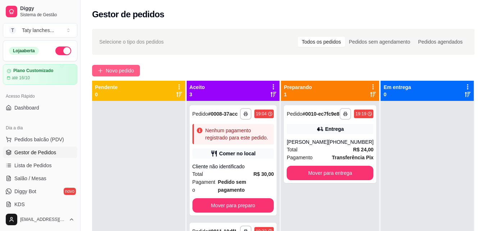
click at [130, 69] on span "Novo pedido" at bounding box center [120, 71] width 28 height 8
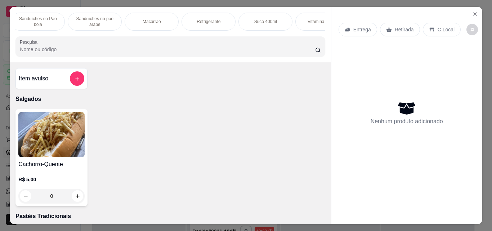
scroll to position [0, 370]
click at [125, 19] on p "Macarrão" at bounding box center [127, 22] width 18 height 6
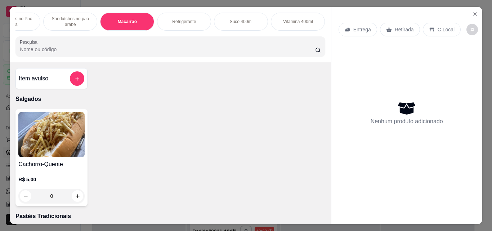
scroll to position [19, 0]
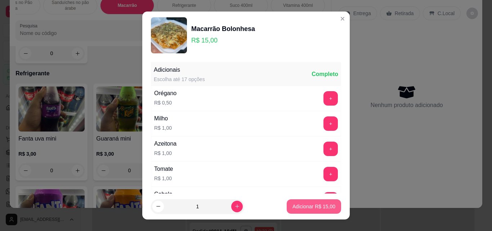
click at [304, 206] on p "Adicionar R$ 15,00" at bounding box center [313, 206] width 43 height 7
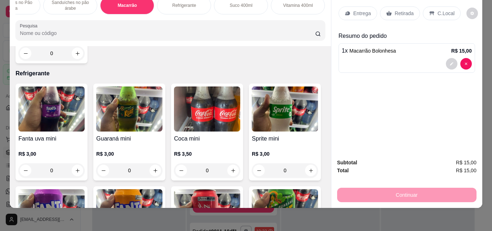
scroll to position [2020, 0]
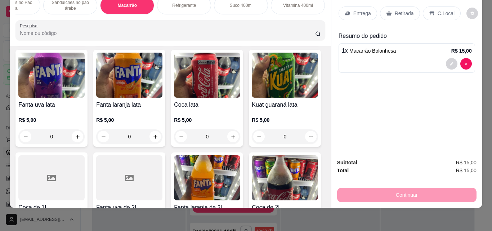
click at [321, 56] on div "Item avulso Salgados Cachorro-Quente R$ 5,00 0 Pastéis Tradicionais 01 - Pastel…" at bounding box center [170, 127] width 321 height 162
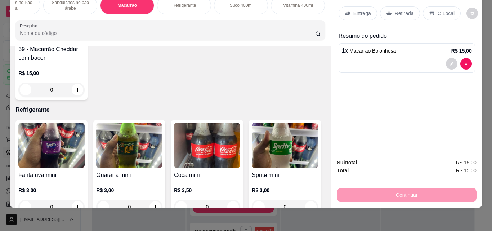
scroll to position [1984, 0]
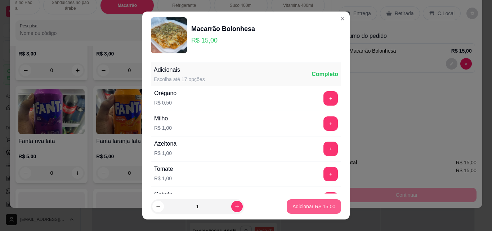
click at [299, 208] on p "Adicionar R$ 15,00" at bounding box center [313, 206] width 43 height 7
type input "2"
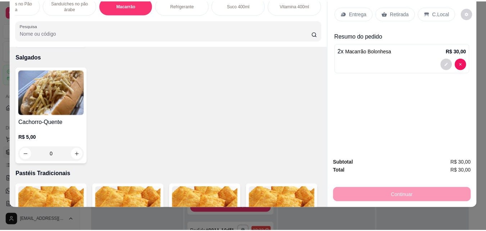
scroll to position [0, 0]
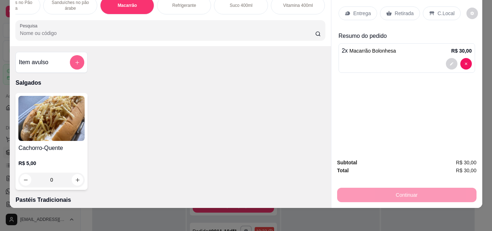
click at [77, 59] on button "add-separate-item" at bounding box center [77, 62] width 14 height 14
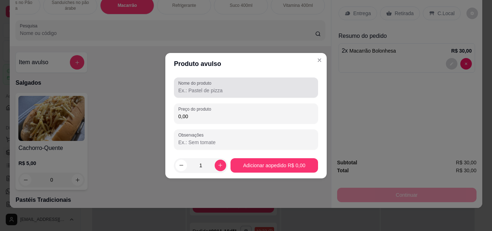
click at [194, 92] on input "Nome do produto" at bounding box center [245, 90] width 135 height 7
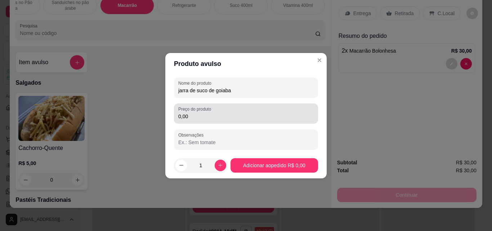
type input "jarra de suco de goiaba"
click at [197, 117] on input "0,00" at bounding box center [245, 116] width 135 height 7
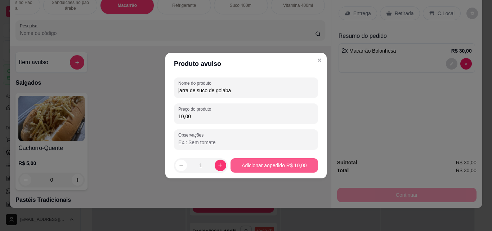
type input "10,00"
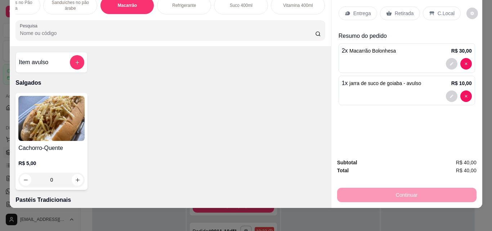
click at [432, 10] on div "C.Local" at bounding box center [442, 13] width 38 height 14
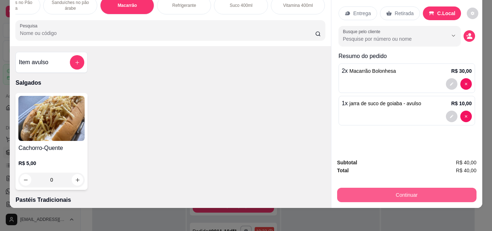
click at [379, 190] on button "Continuar" at bounding box center [406, 195] width 139 height 14
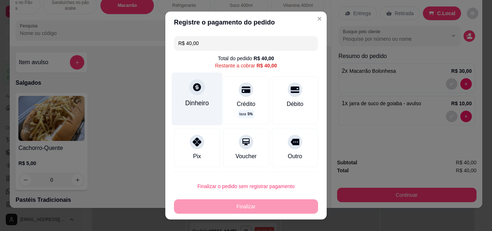
click at [189, 90] on div at bounding box center [197, 87] width 16 height 16
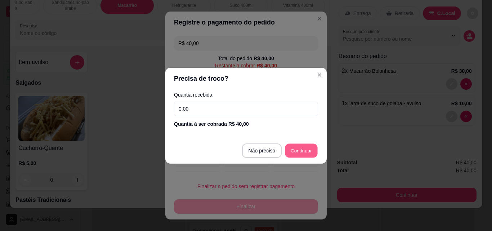
type input "R$ 0,00"
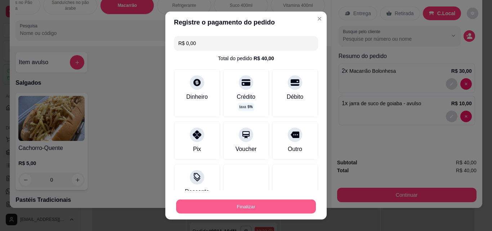
click at [269, 208] on button "Finalizar" at bounding box center [246, 206] width 140 height 14
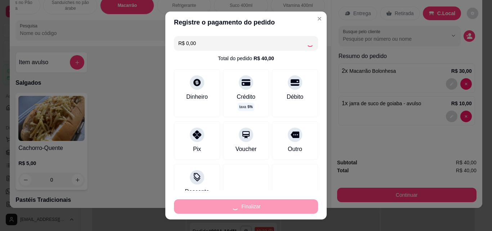
type input "0"
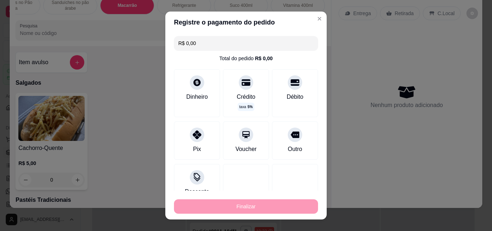
type input "-R$ 40,00"
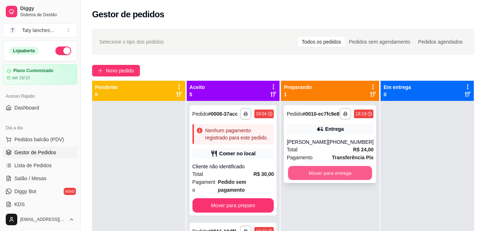
click at [337, 175] on button "Mover para entrega" at bounding box center [330, 173] width 84 height 14
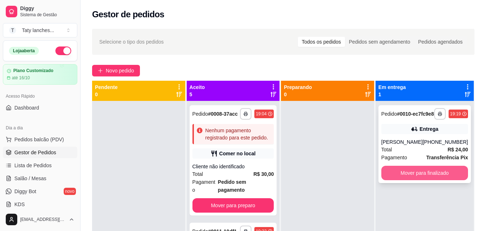
click at [405, 179] on button "Mover para finalizado" at bounding box center [424, 173] width 87 height 14
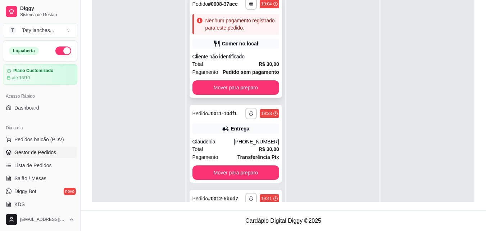
click at [246, 76] on span "Pedido sem pagamento" at bounding box center [251, 72] width 57 height 8
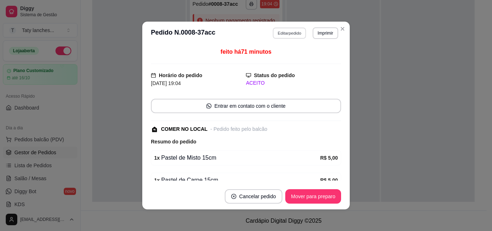
click at [283, 32] on button "Editar pedido" at bounding box center [289, 32] width 33 height 11
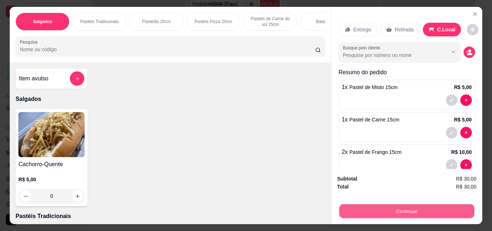
click at [394, 208] on button "Continuar" at bounding box center [406, 211] width 135 height 14
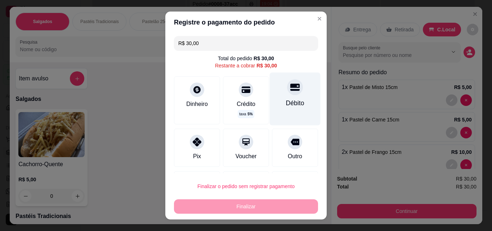
click at [289, 97] on div "Débito" at bounding box center [295, 98] width 51 height 53
type input "R$ 0,00"
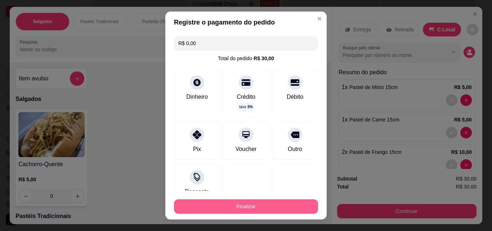
click at [270, 206] on button "Finalizar" at bounding box center [246, 206] width 144 height 14
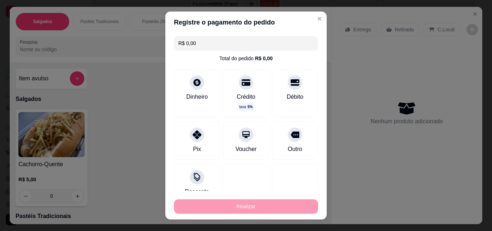
type input "0"
type input "-R$ 30,00"
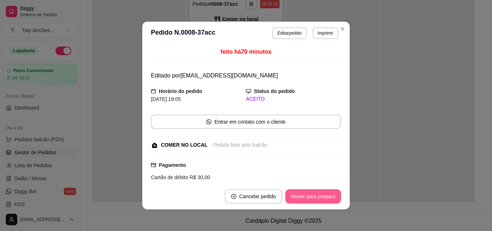
click at [310, 194] on button "Mover para preparo" at bounding box center [313, 196] width 56 height 14
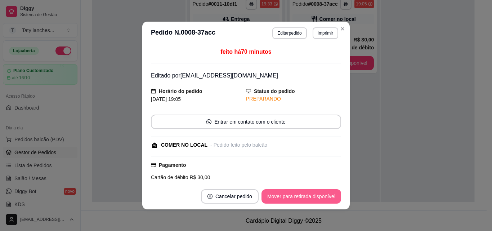
click at [310, 194] on button "Mover para retirada disponível" at bounding box center [301, 196] width 80 height 14
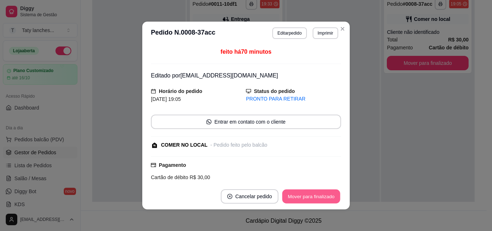
click at [310, 194] on button "Mover para finalizado" at bounding box center [311, 196] width 58 height 14
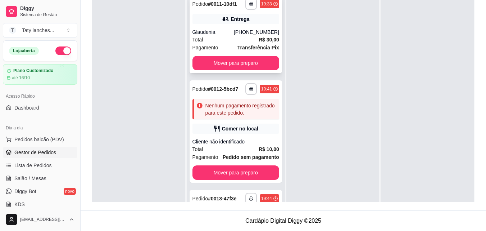
click at [245, 44] on div "Total R$ 30,00" at bounding box center [236, 40] width 87 height 8
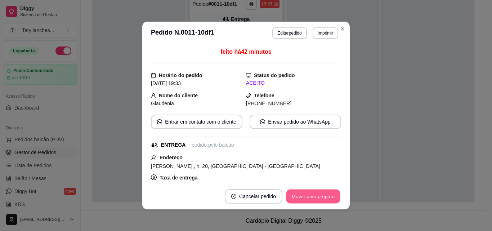
click at [304, 198] on button "Mover para preparo" at bounding box center [313, 196] width 54 height 14
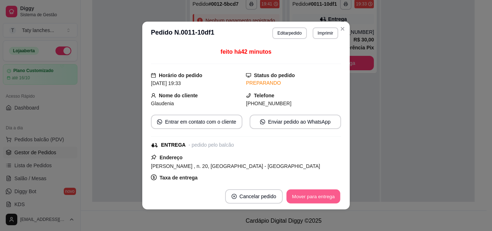
click at [304, 198] on button "Mover para entrega" at bounding box center [313, 196] width 54 height 14
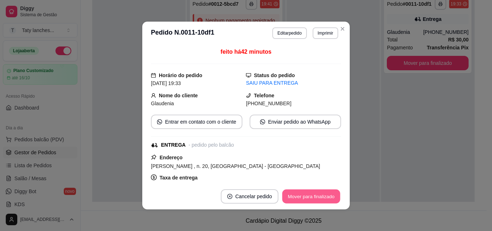
click at [304, 198] on button "Mover para finalizado" at bounding box center [311, 196] width 58 height 14
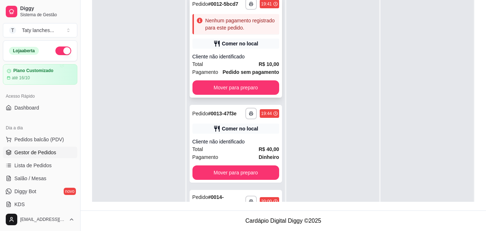
click at [243, 68] on div "Total R$ 10,00" at bounding box center [236, 64] width 87 height 8
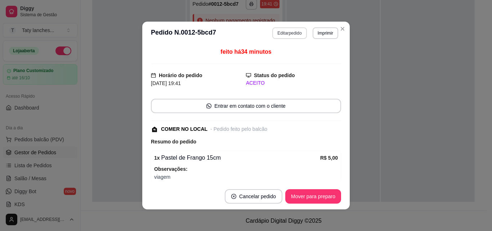
click at [288, 29] on button "Editar pedido" at bounding box center [289, 33] width 34 height 12
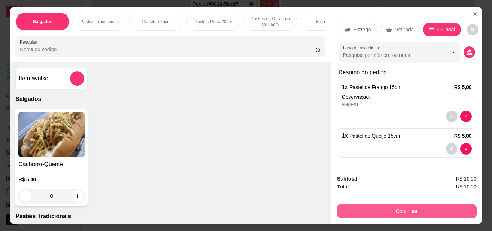
click at [390, 209] on button "Continuar" at bounding box center [406, 211] width 139 height 14
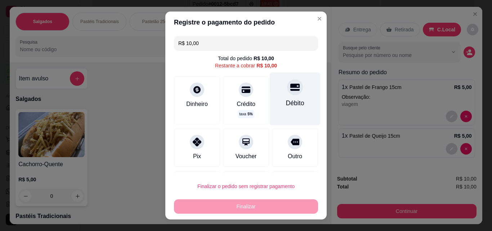
click at [285, 97] on div "Débito" at bounding box center [295, 98] width 51 height 53
type input "R$ 0,00"
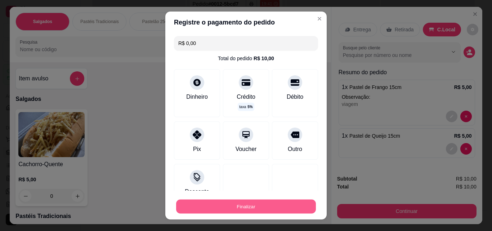
click at [276, 205] on button "Finalizar" at bounding box center [246, 206] width 140 height 14
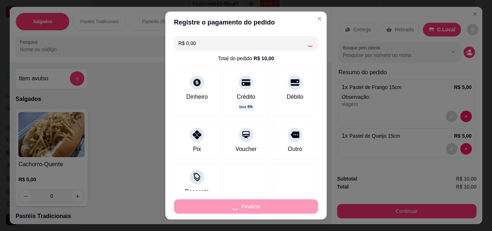
type input "0"
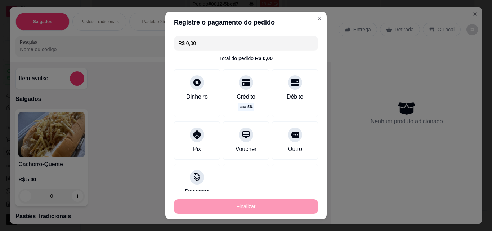
type input "-R$ 10,00"
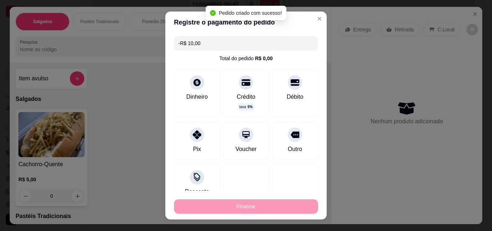
click at [276, 205] on div "Finalizar" at bounding box center [246, 206] width 144 height 14
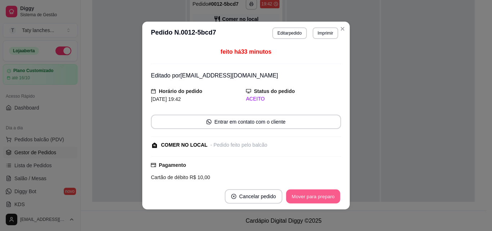
click at [306, 198] on button "Mover para preparo" at bounding box center [313, 196] width 54 height 14
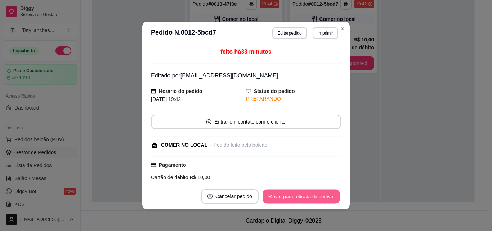
click at [306, 198] on button "Mover para retirada disponível" at bounding box center [300, 196] width 77 height 14
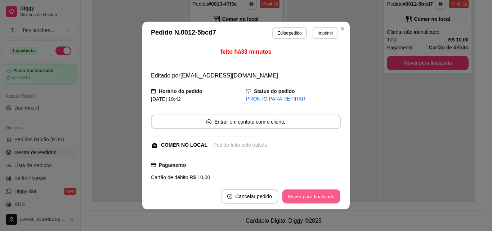
click at [306, 198] on button "Mover para finalizado" at bounding box center [311, 196] width 58 height 14
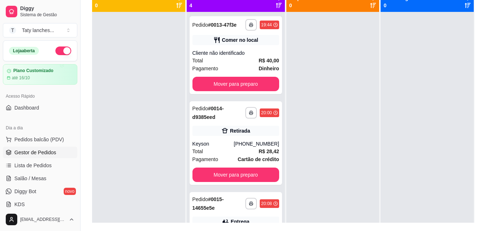
scroll to position [110, 0]
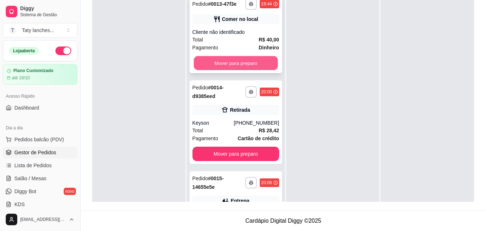
click at [245, 66] on button "Mover para preparo" at bounding box center [236, 63] width 84 height 14
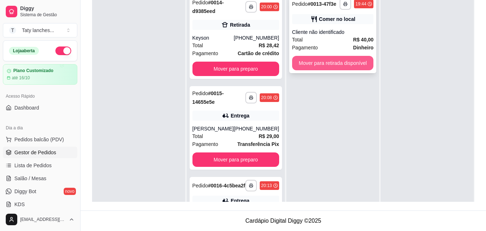
click at [317, 61] on button "Mover para retirada disponível" at bounding box center [333, 63] width 82 height 14
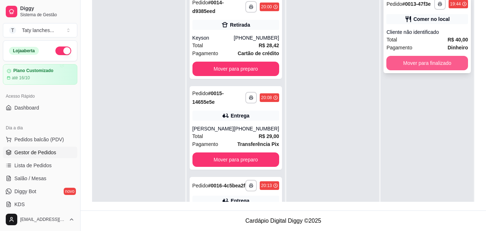
click at [398, 60] on button "Mover para finalizado" at bounding box center [428, 63] width 82 height 14
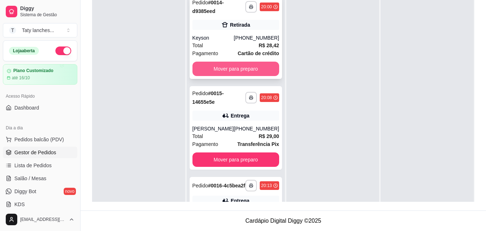
click at [244, 66] on button "Mover para preparo" at bounding box center [236, 69] width 87 height 14
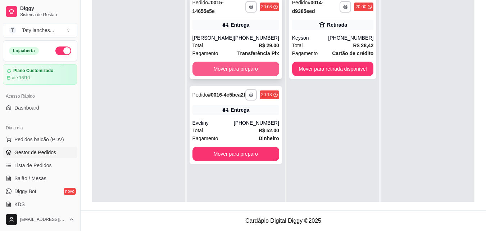
click at [240, 66] on button "Mover para preparo" at bounding box center [236, 69] width 87 height 14
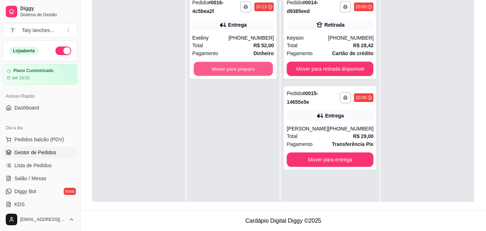
click at [240, 66] on button "Mover para preparo" at bounding box center [233, 69] width 79 height 14
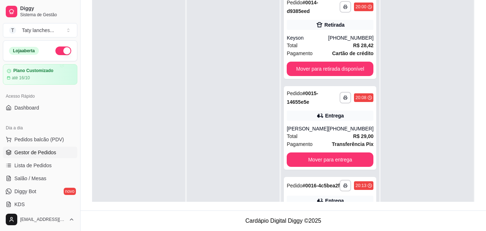
scroll to position [146, 0]
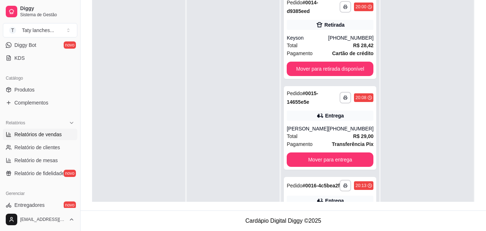
click at [60, 136] on span "Relatórios de vendas" at bounding box center [38, 134] width 48 height 7
select select "ALL"
select select "0"
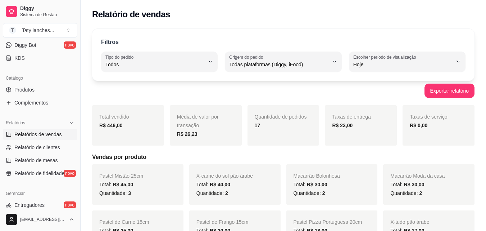
scroll to position [287, 0]
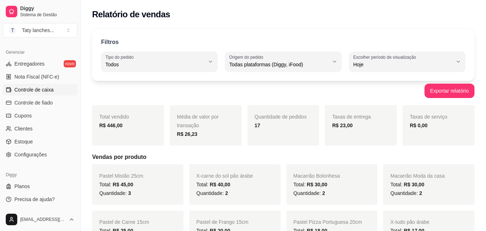
click at [57, 93] on link "Controle de caixa" at bounding box center [40, 90] width 74 height 12
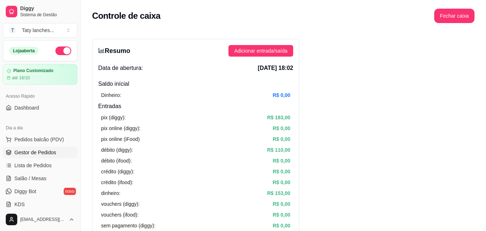
click at [52, 150] on span "Gestor de Pedidos" at bounding box center [35, 152] width 42 height 7
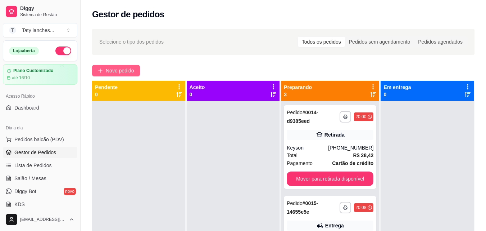
click at [113, 66] on button "Novo pedido" at bounding box center [116, 71] width 48 height 12
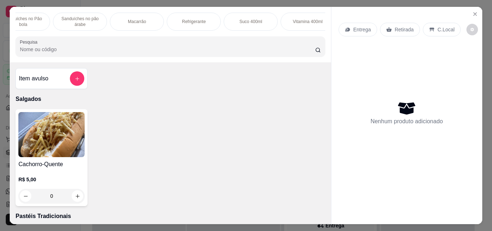
scroll to position [0, 370]
